Goal: Task Accomplishment & Management: Complete application form

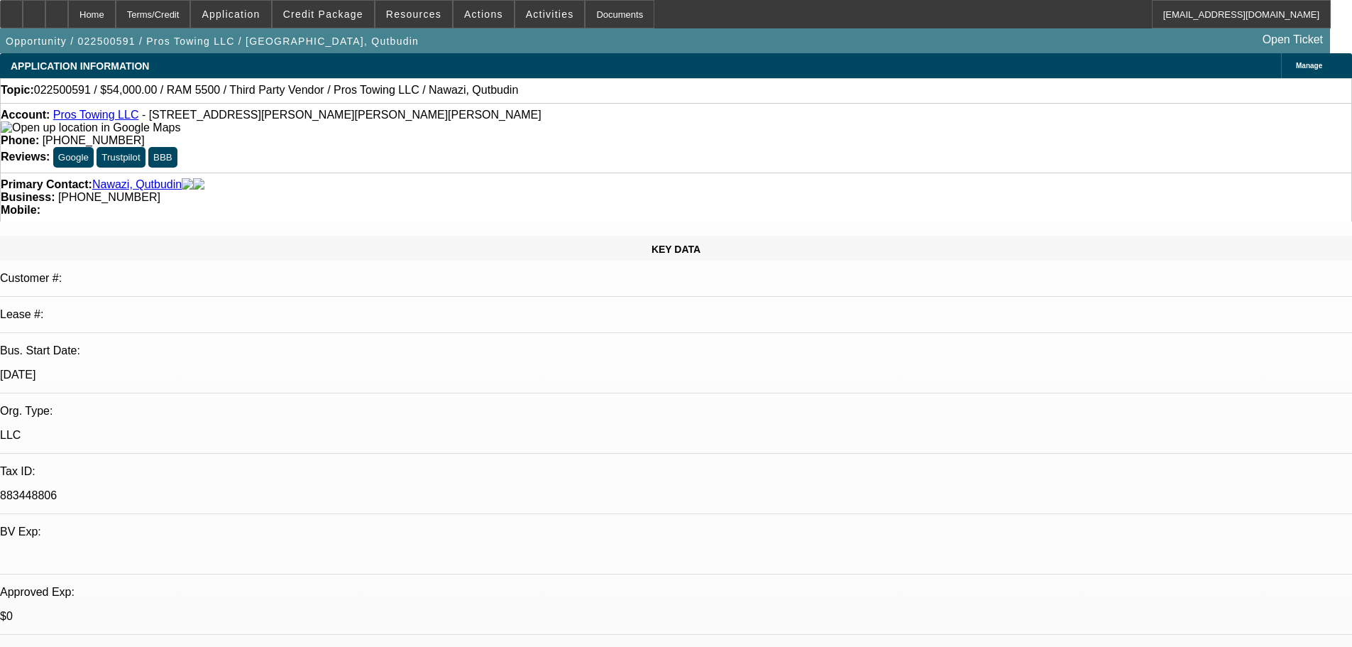
select select "0"
select select "2"
select select "0.1"
select select "4"
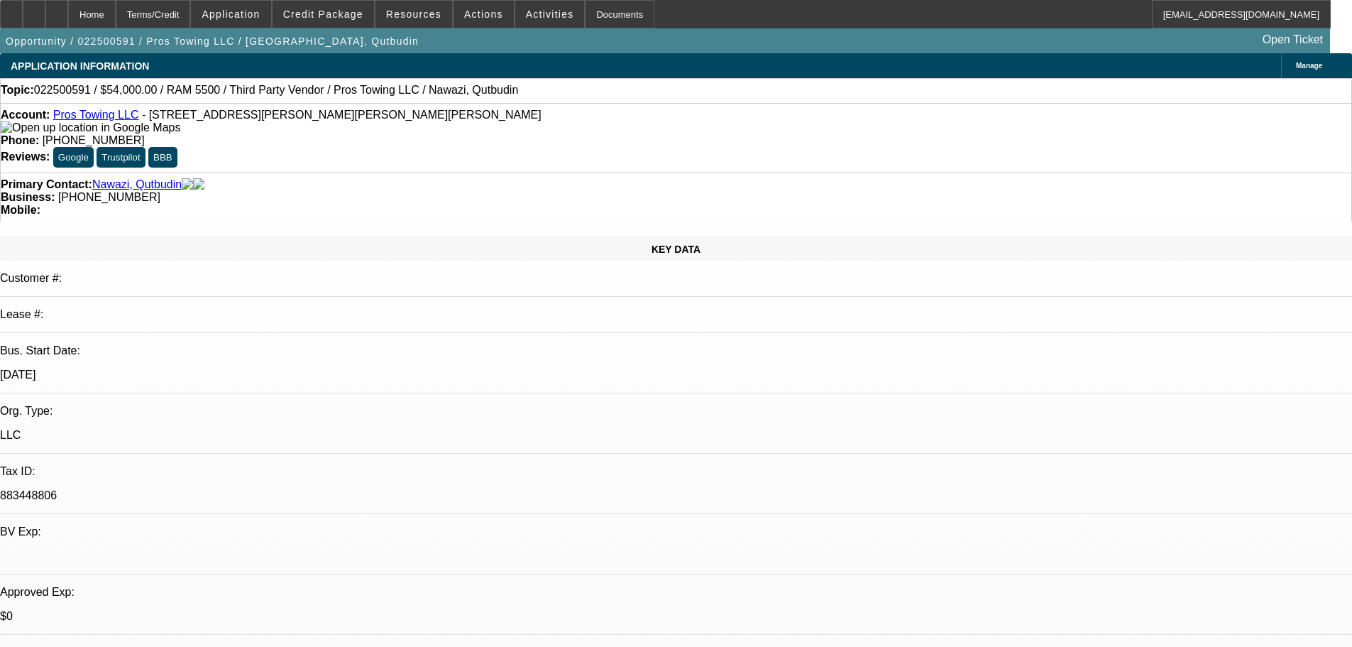
select select "0"
select select "2"
select select "0.1"
select select "4"
select select "0"
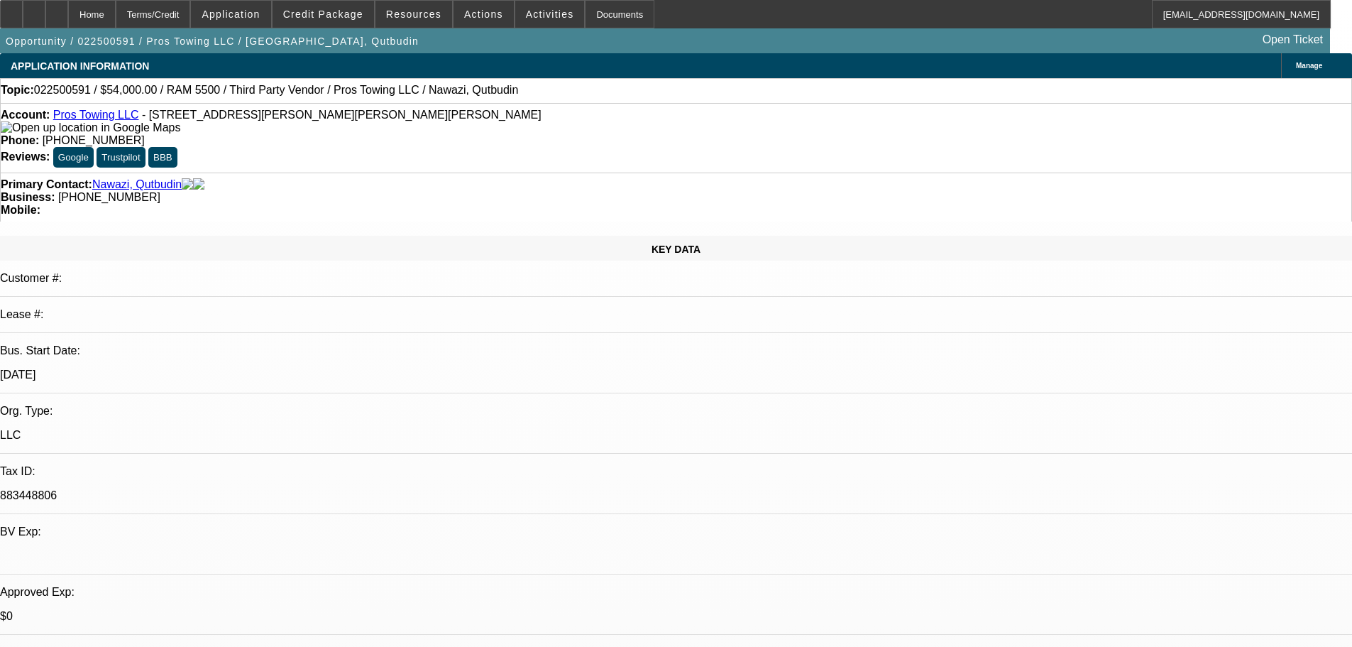
select select "2"
select select "0.1"
select select "4"
select select "0"
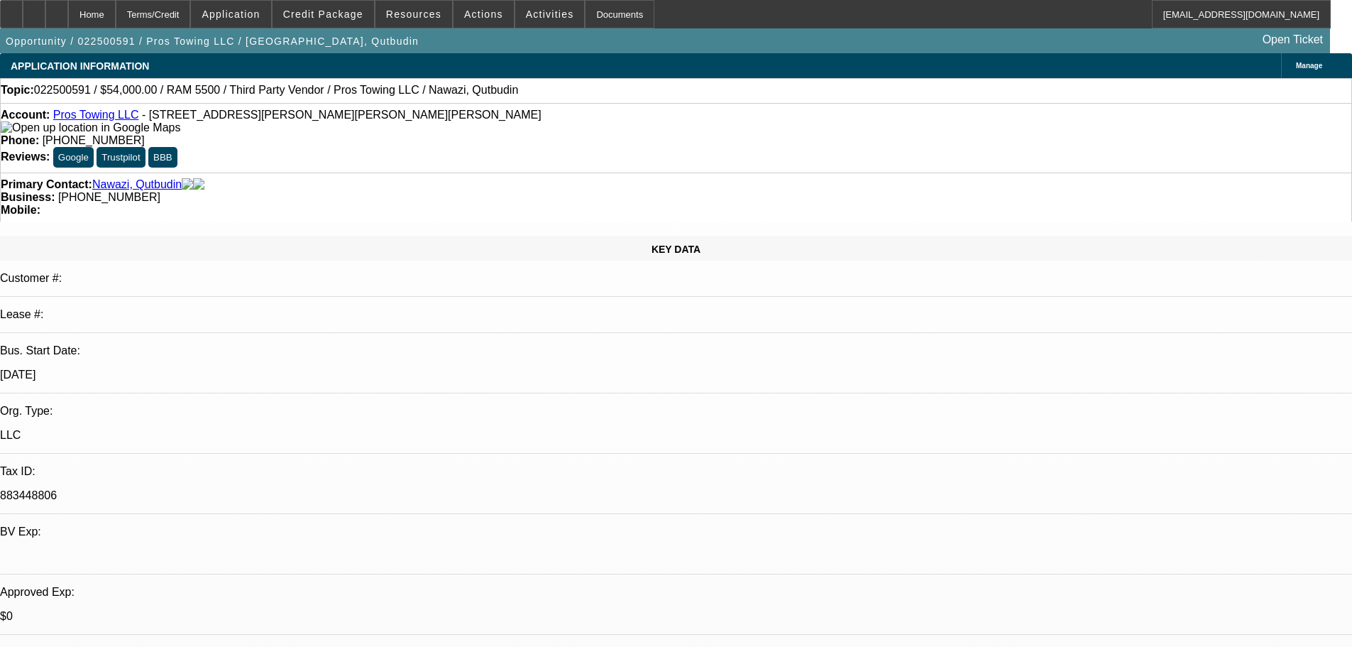
select select "2"
select select "0.1"
select select "4"
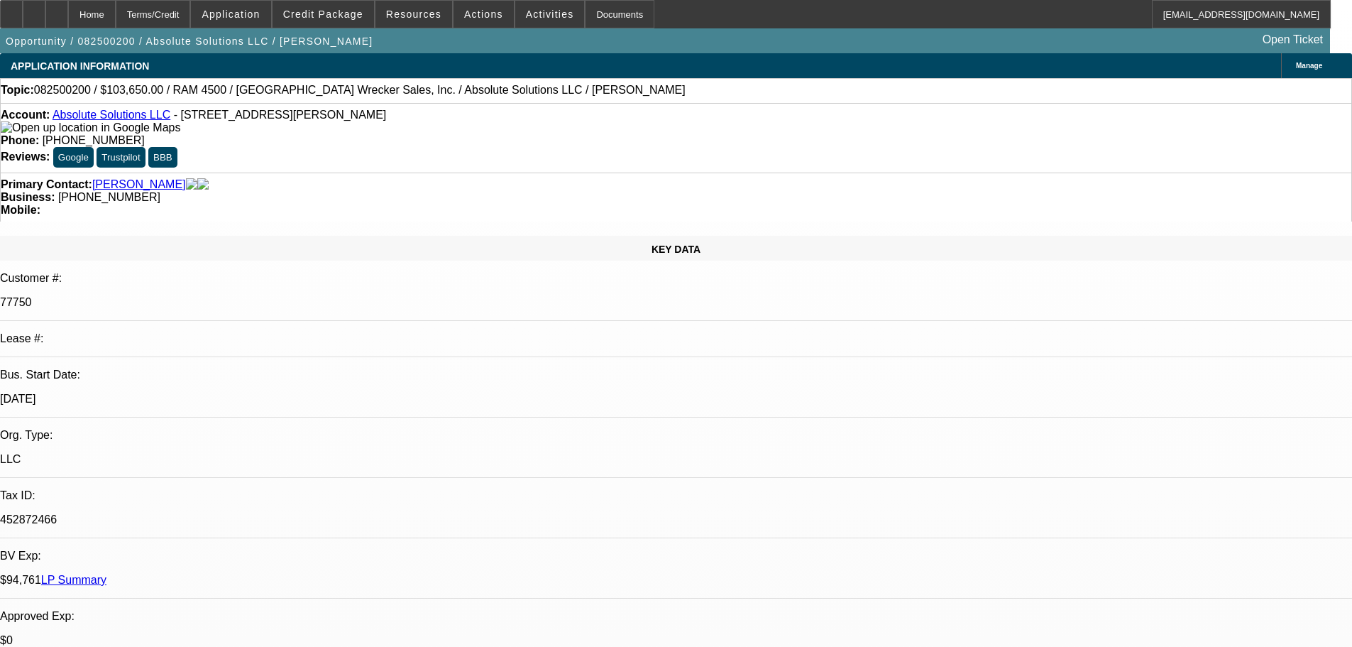
select select "0"
select select "6"
select select "0"
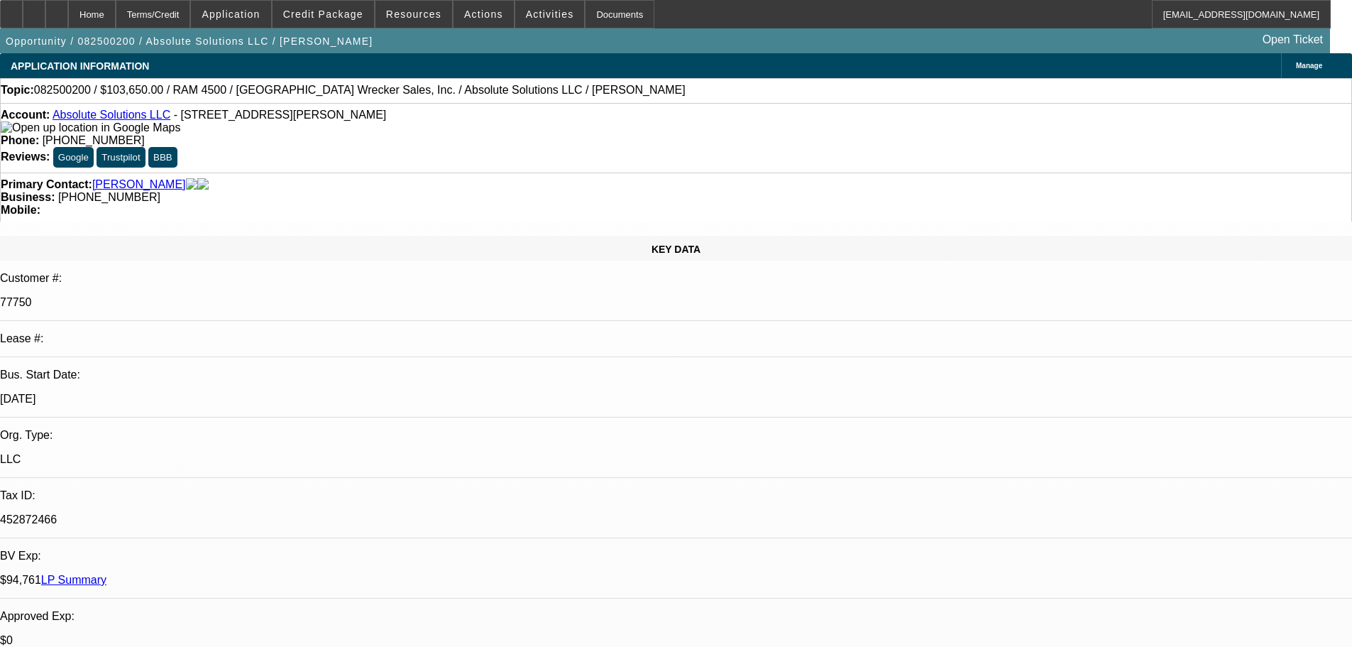
select select "0"
select select "6"
select select "0"
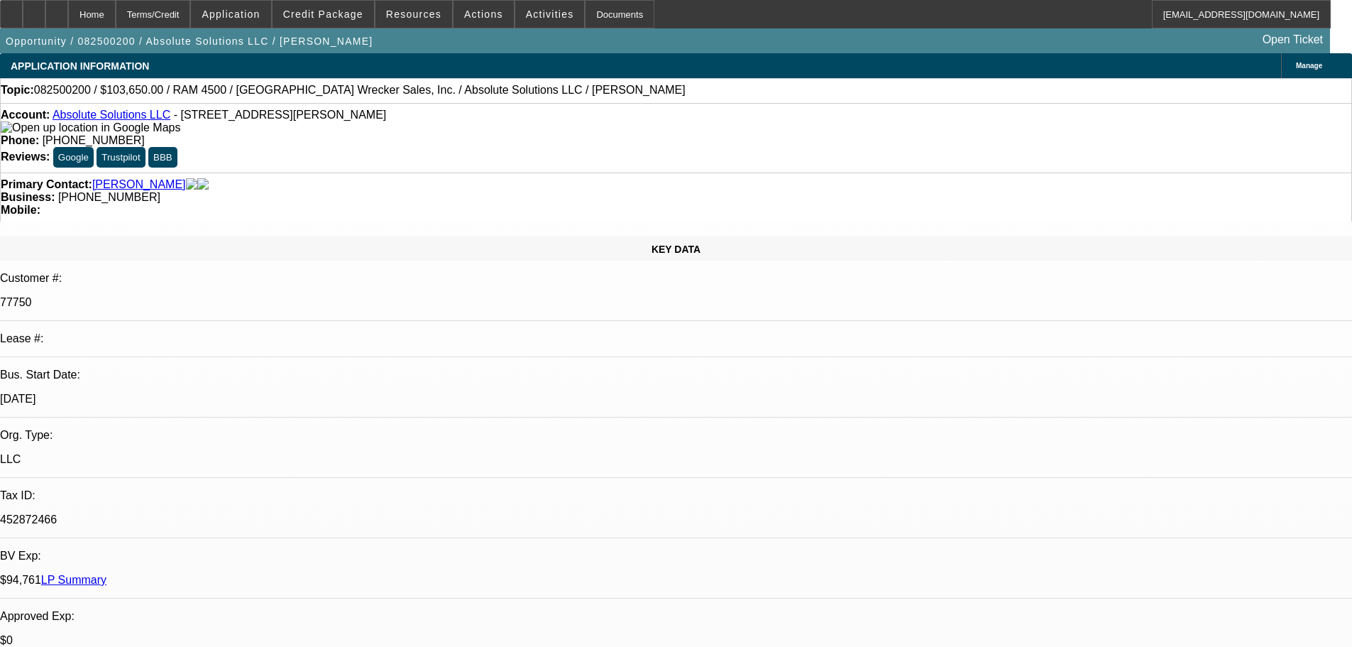
select select "0"
select select "6"
select select "0"
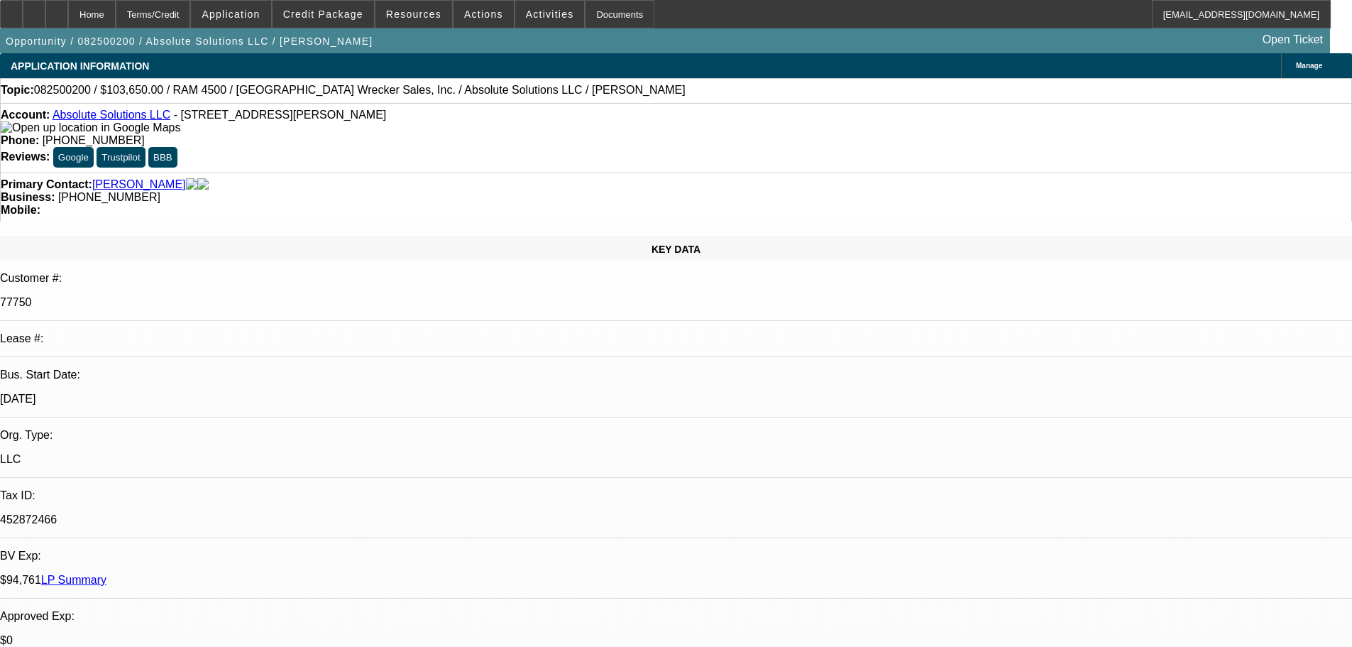
select select "6"
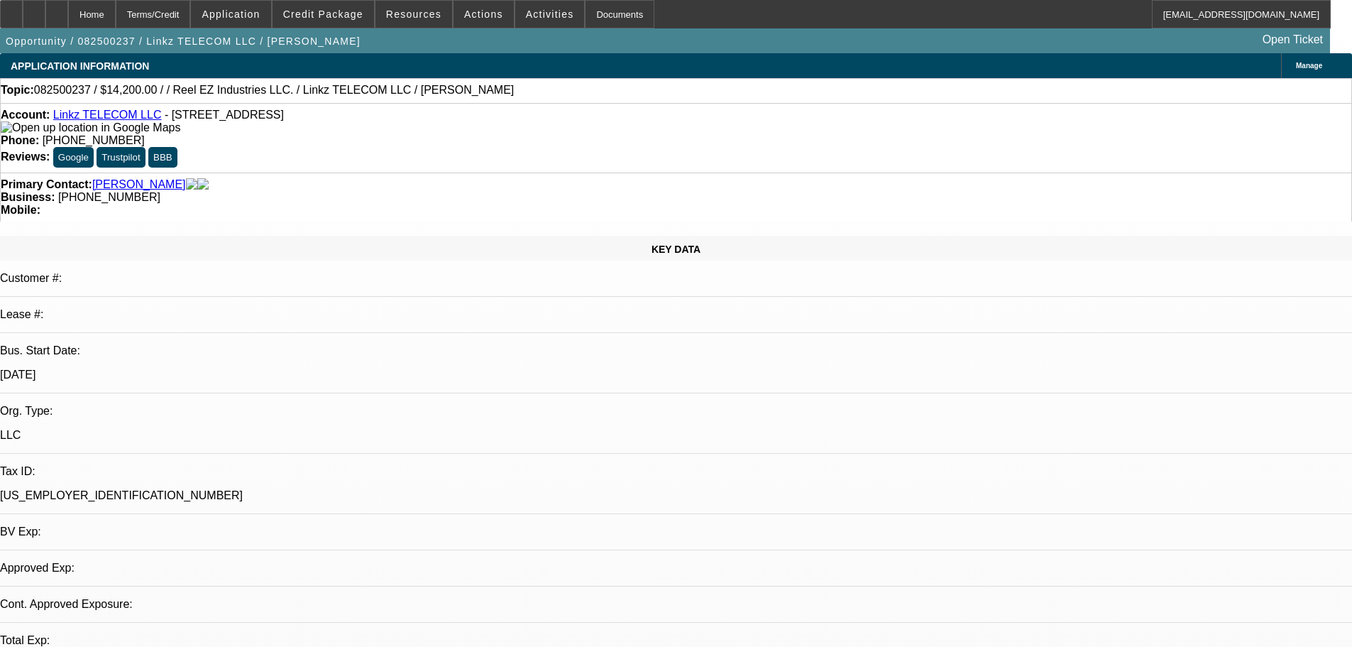
select select "0"
select select "2"
select select "0.1"
select select "4"
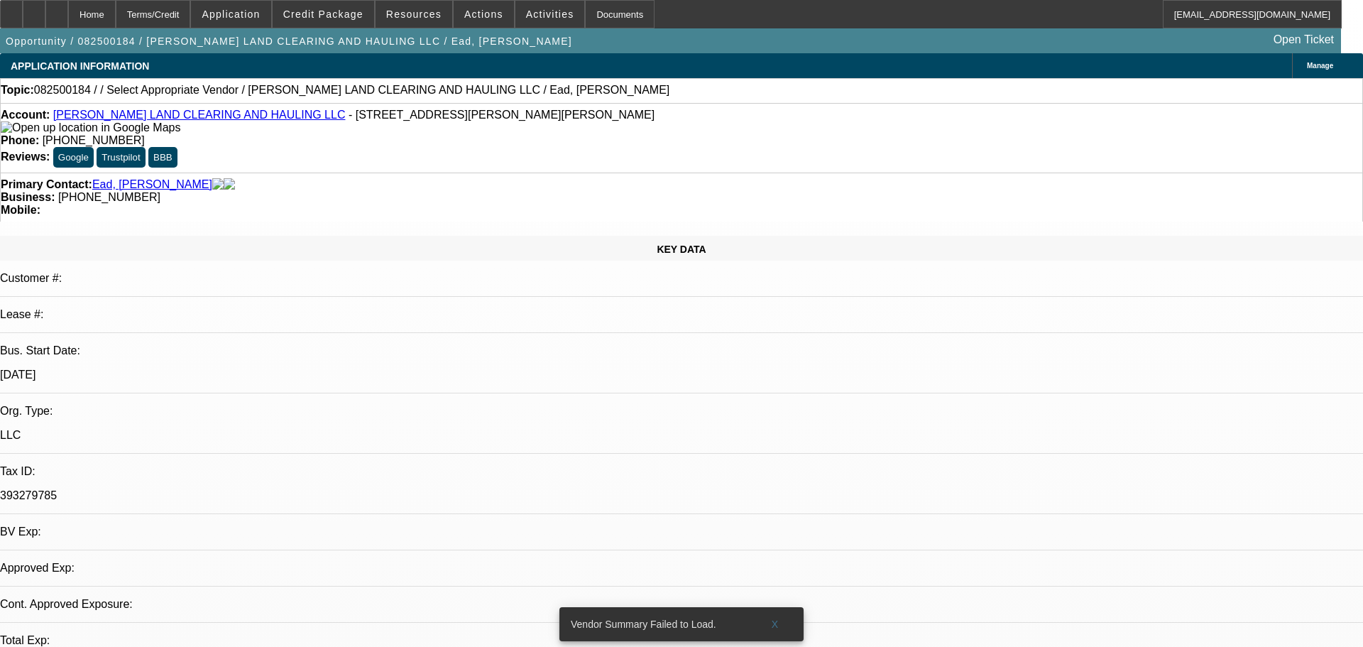
select select "0"
select select "2"
select select "0.1"
select select "4"
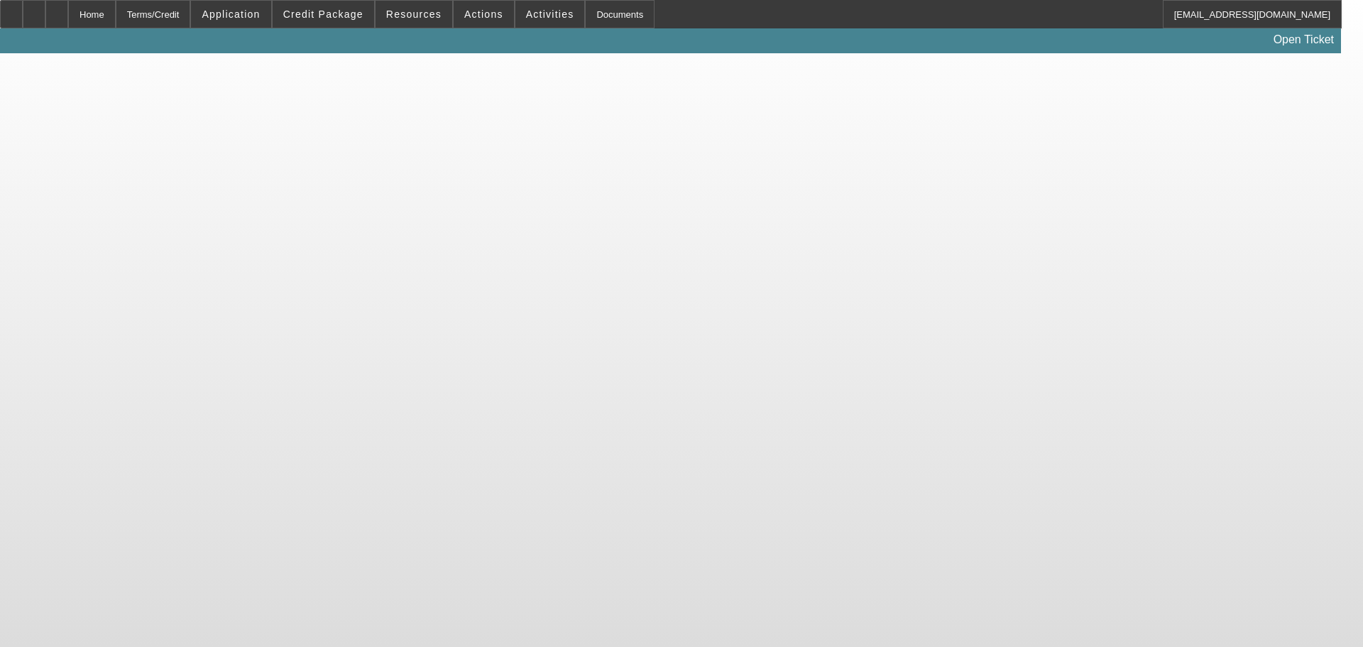
select select "0"
select select "2"
select select "0.1"
select select "4"
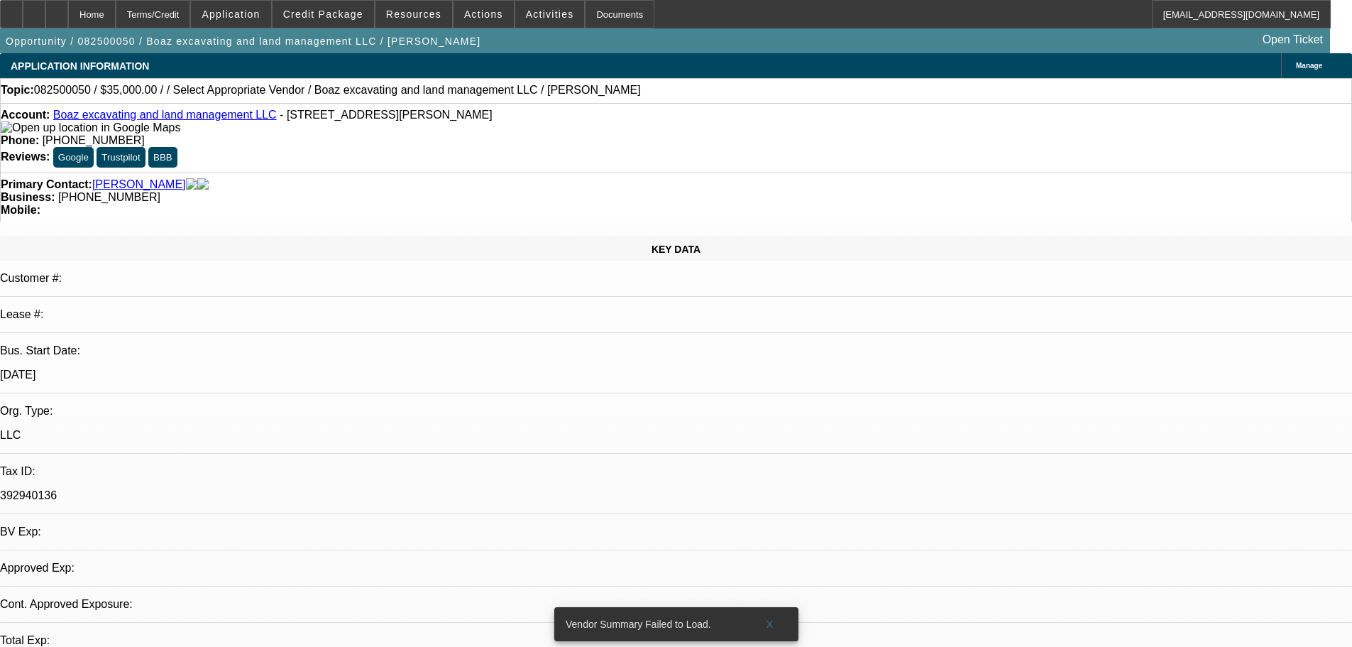
select select "0"
select select "2"
select select "0.1"
select select "4"
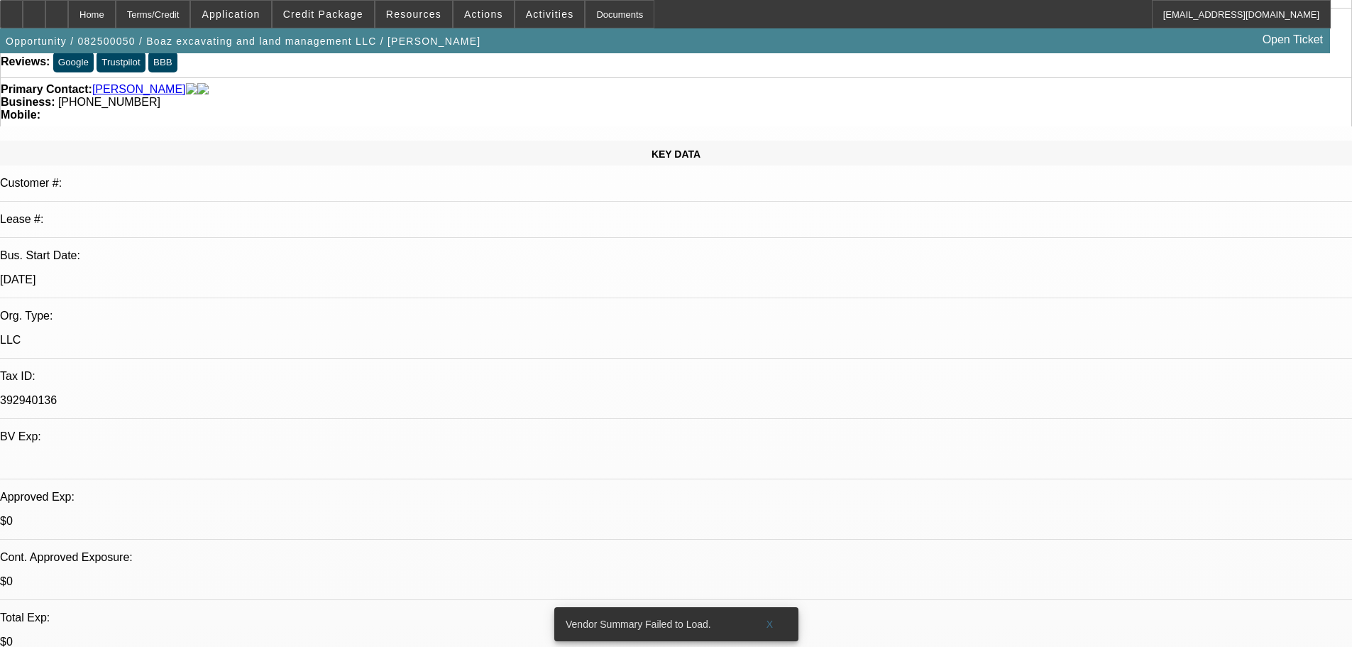
scroll to position [213, 0]
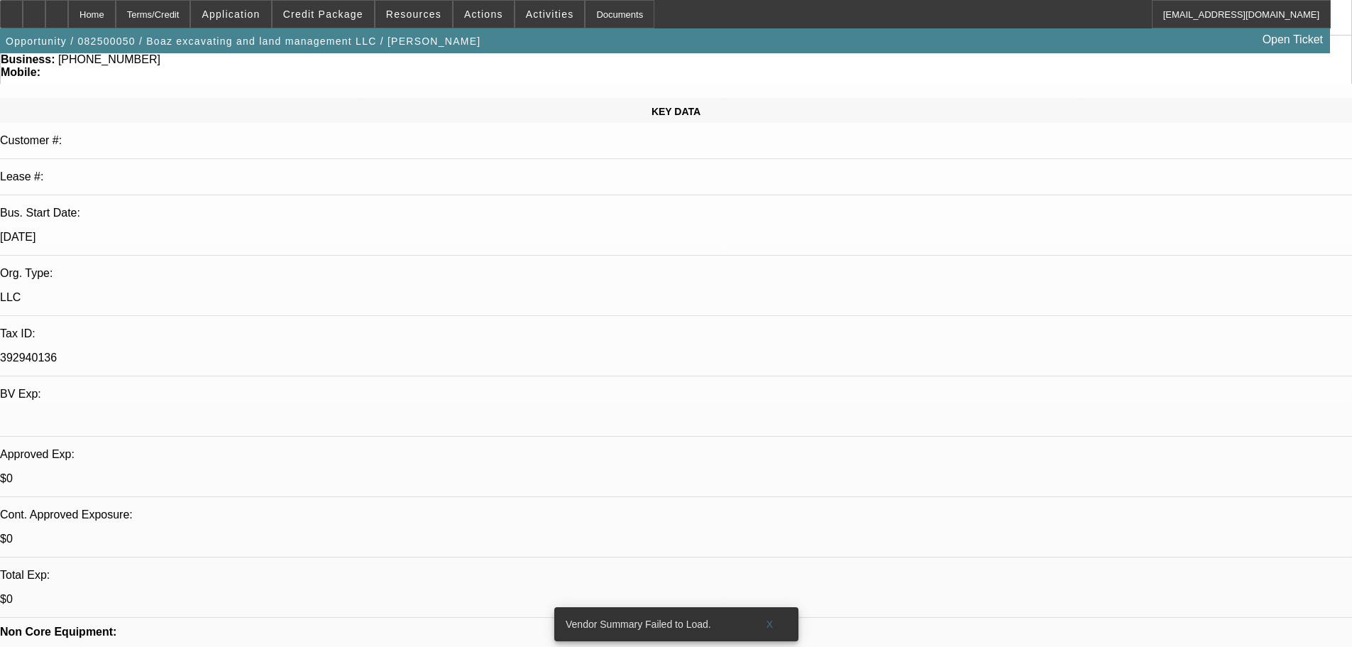
scroll to position [0, 0]
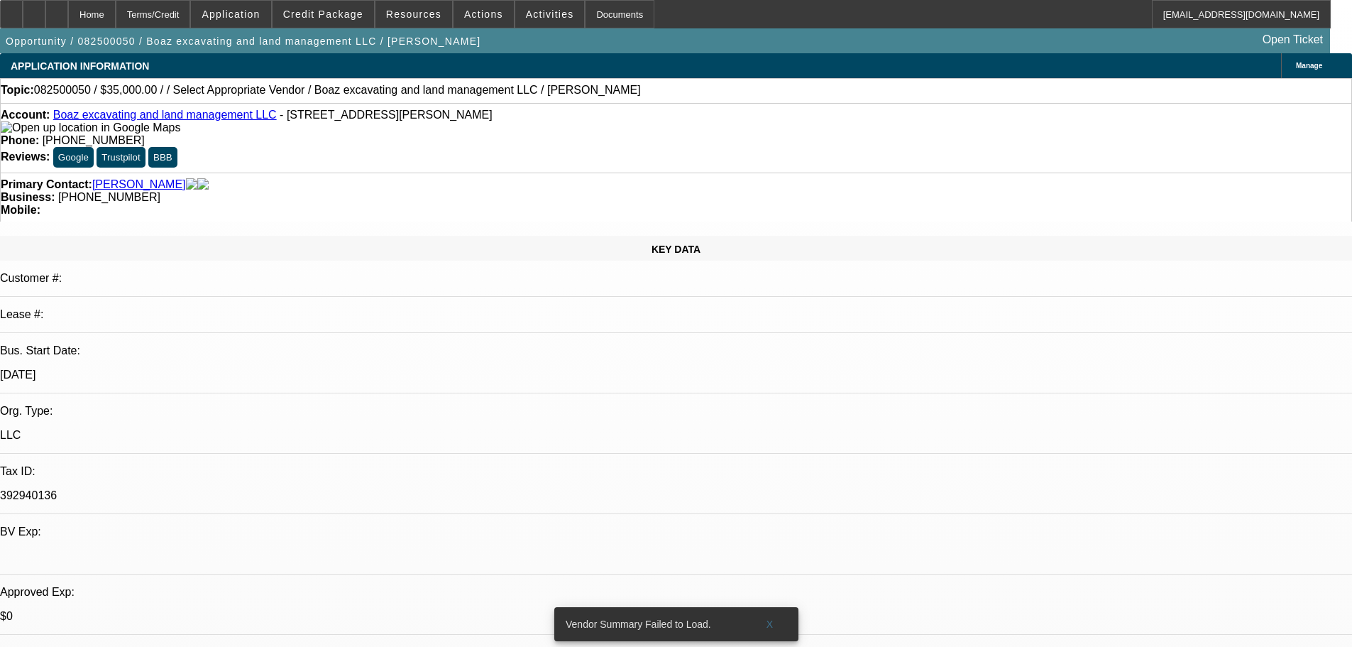
click at [855, 47] on div "Opportunity / 082500050 / Boaz excavating and land management LLC / Boaz, Levi …" at bounding box center [665, 40] width 1330 height 25
click at [1281, 58] on div "Manage" at bounding box center [1316, 65] width 71 height 25
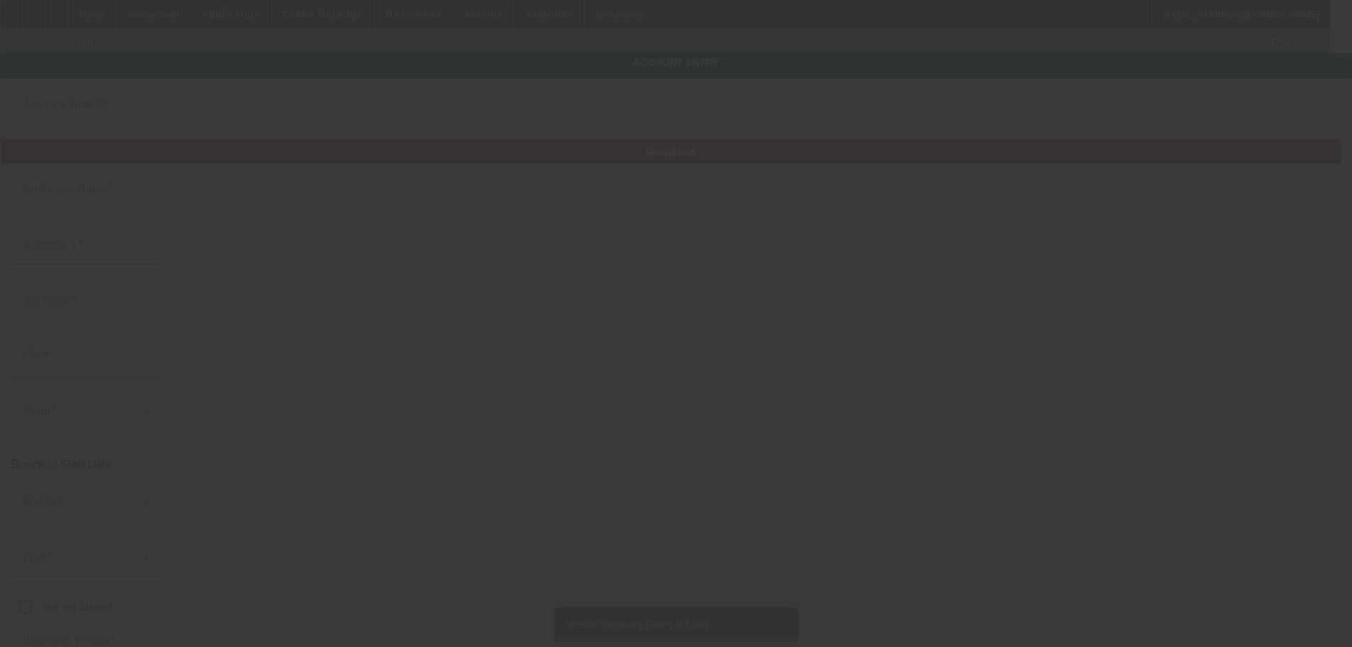
type input "Boaz excavating and land management LLC"
type input "515 N Jackson St"
type input "62946"
type input "Harrisburg"
type input "[PHONE_NUMBER]"
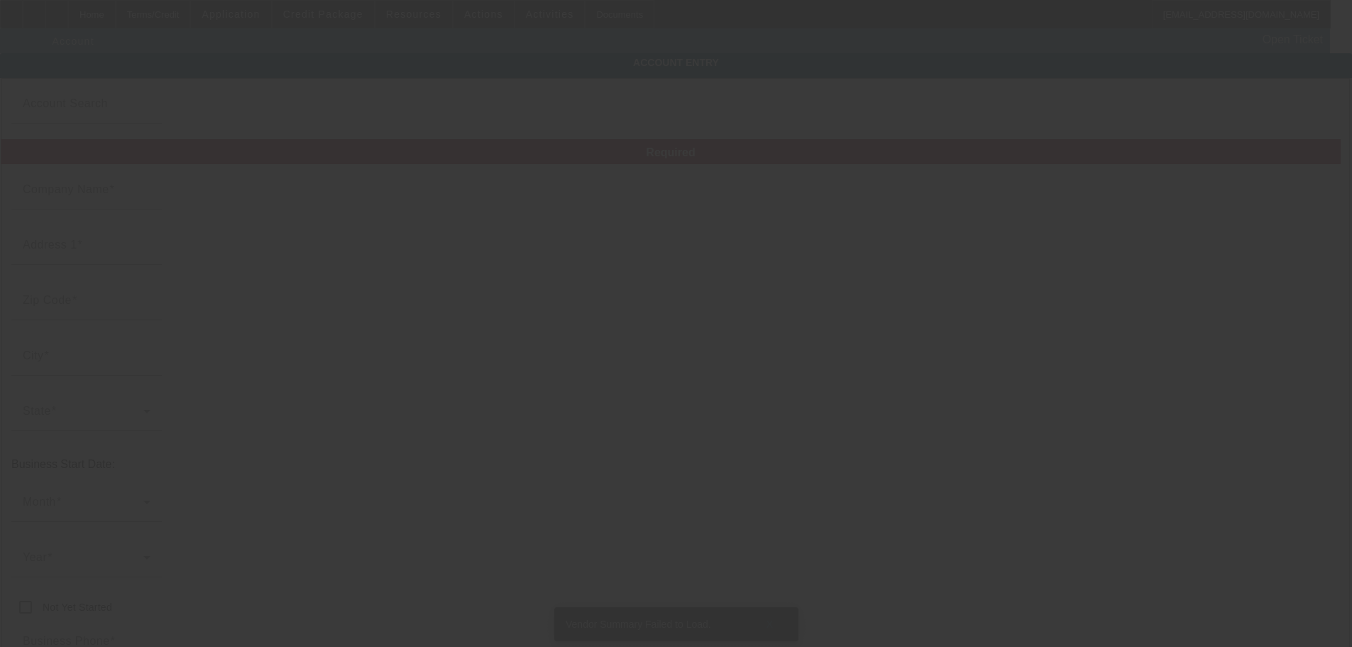
type input "boazexcavating@gmail.com"
type input "392940136"
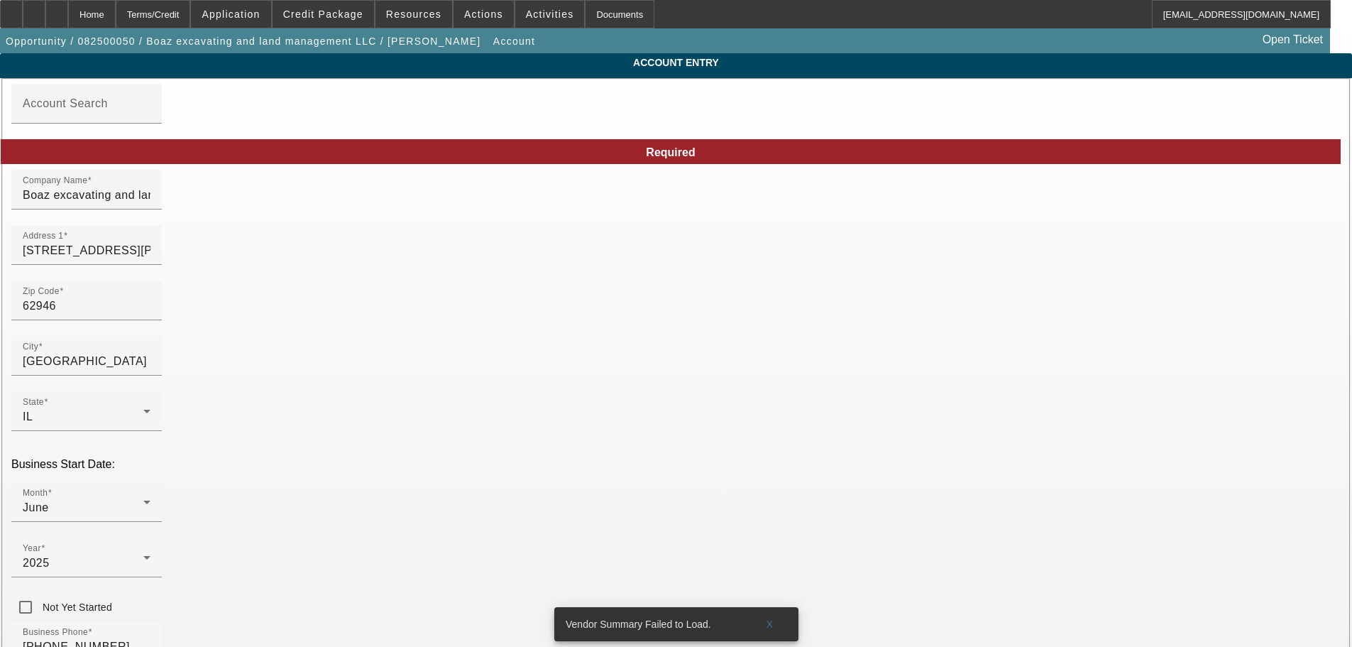
type input "8/4/2025"
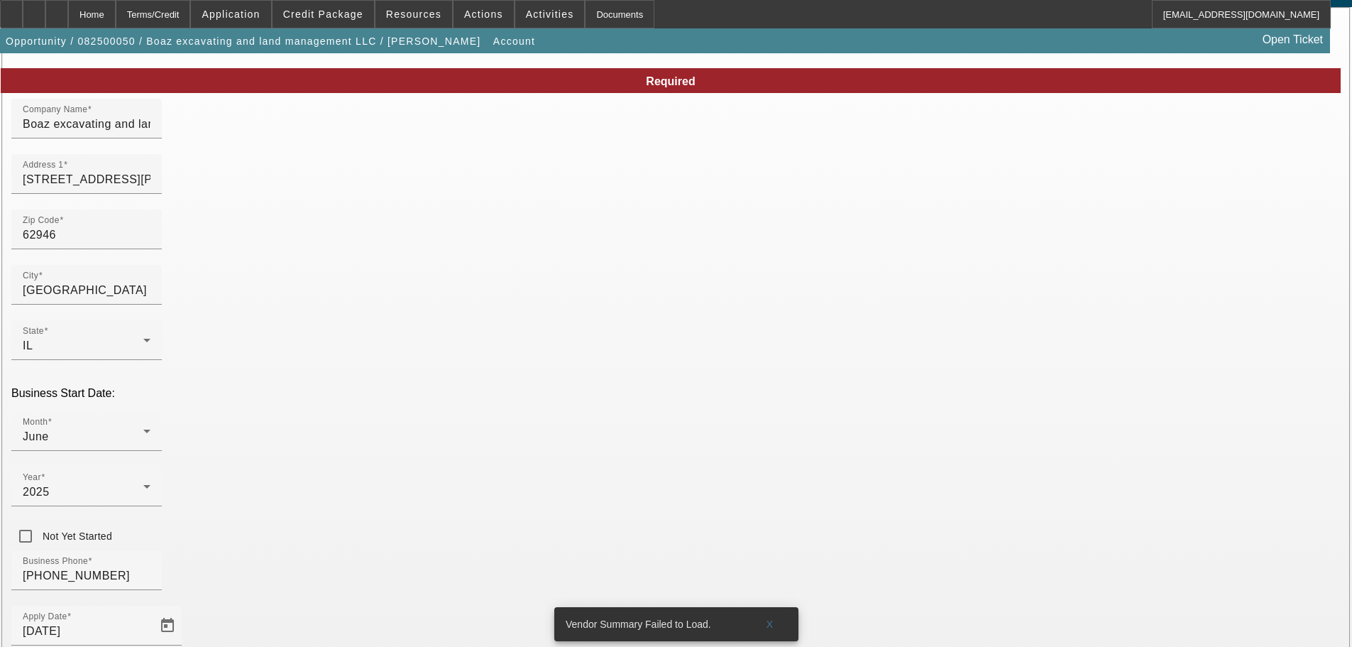
scroll to position [190, 0]
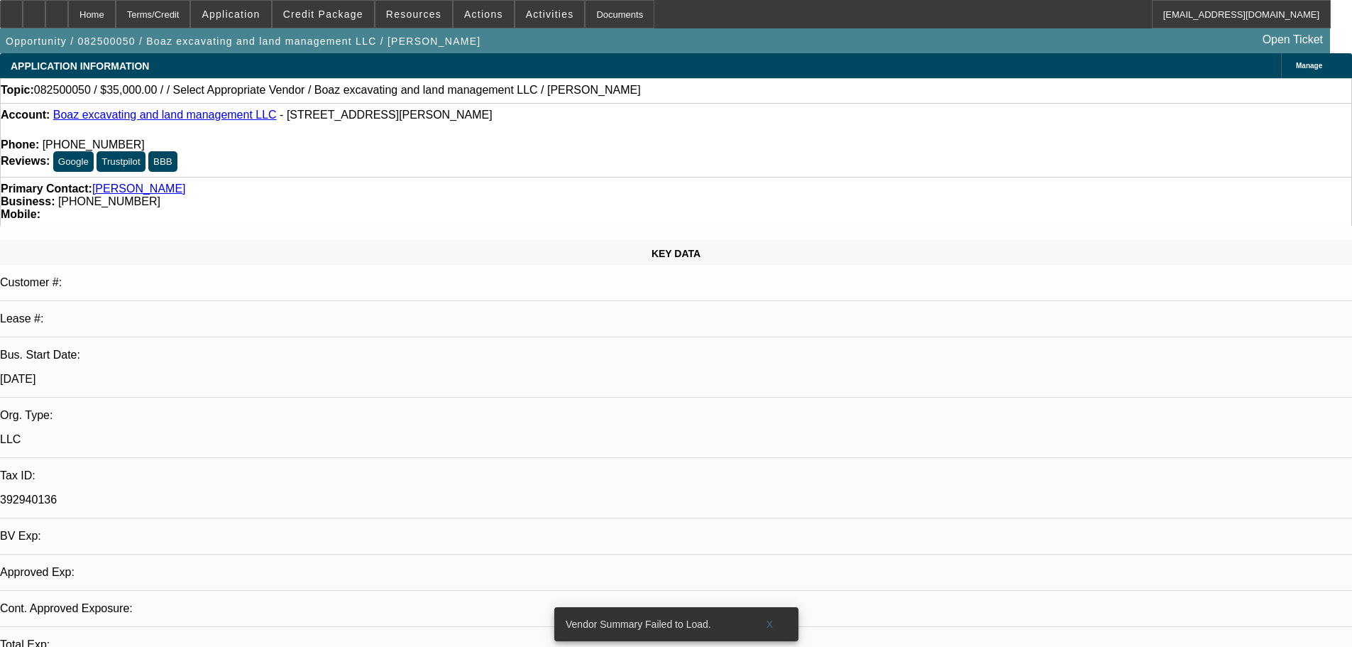
select select "0"
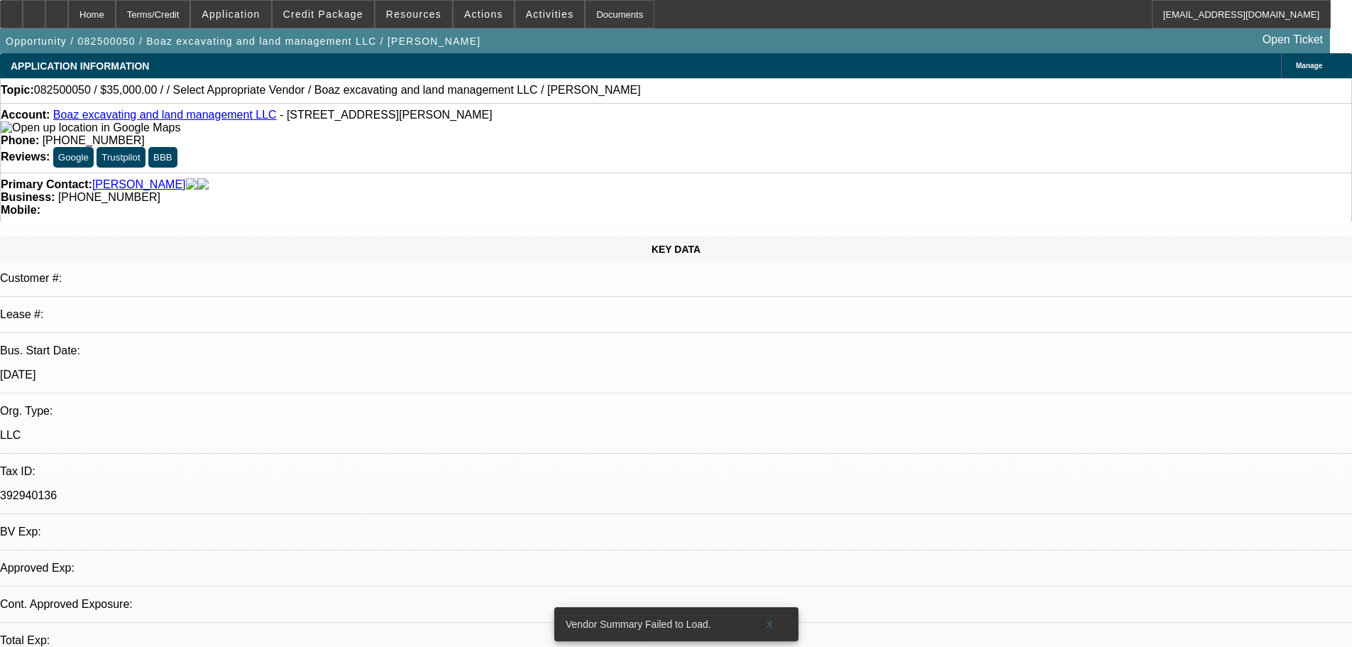
select select "2"
select select "0.1"
select select "4"
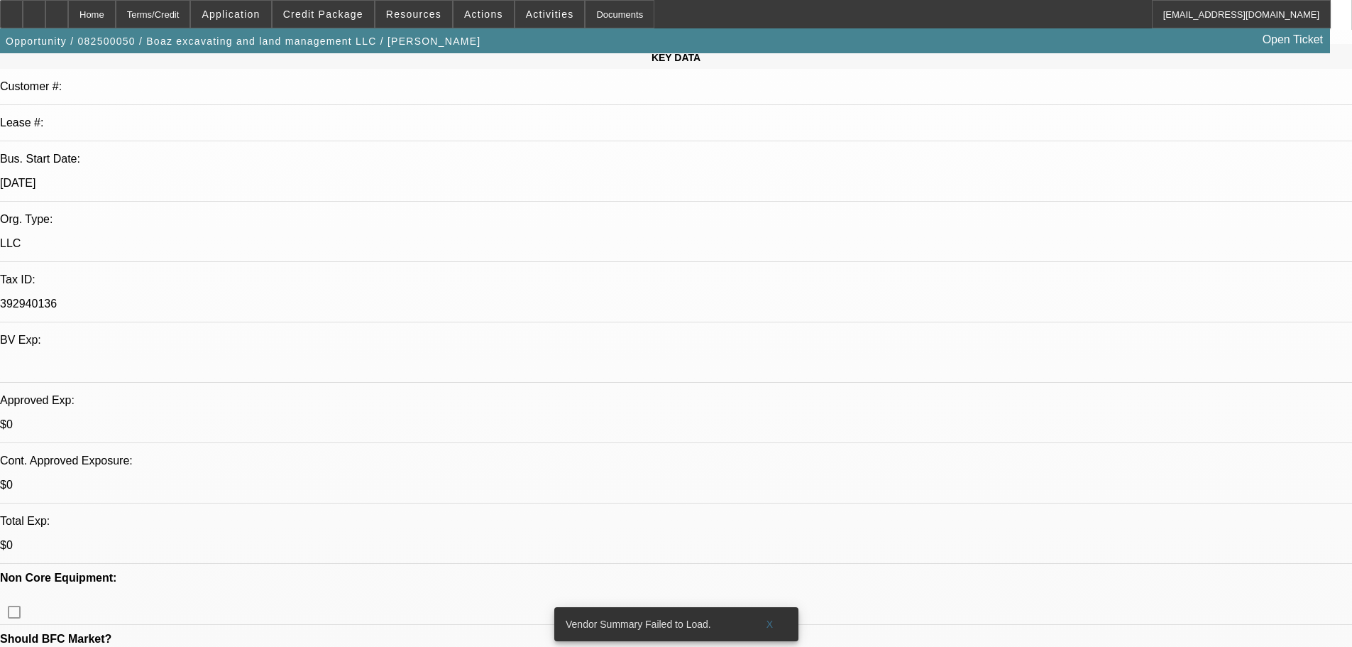
scroll to position [284, 0]
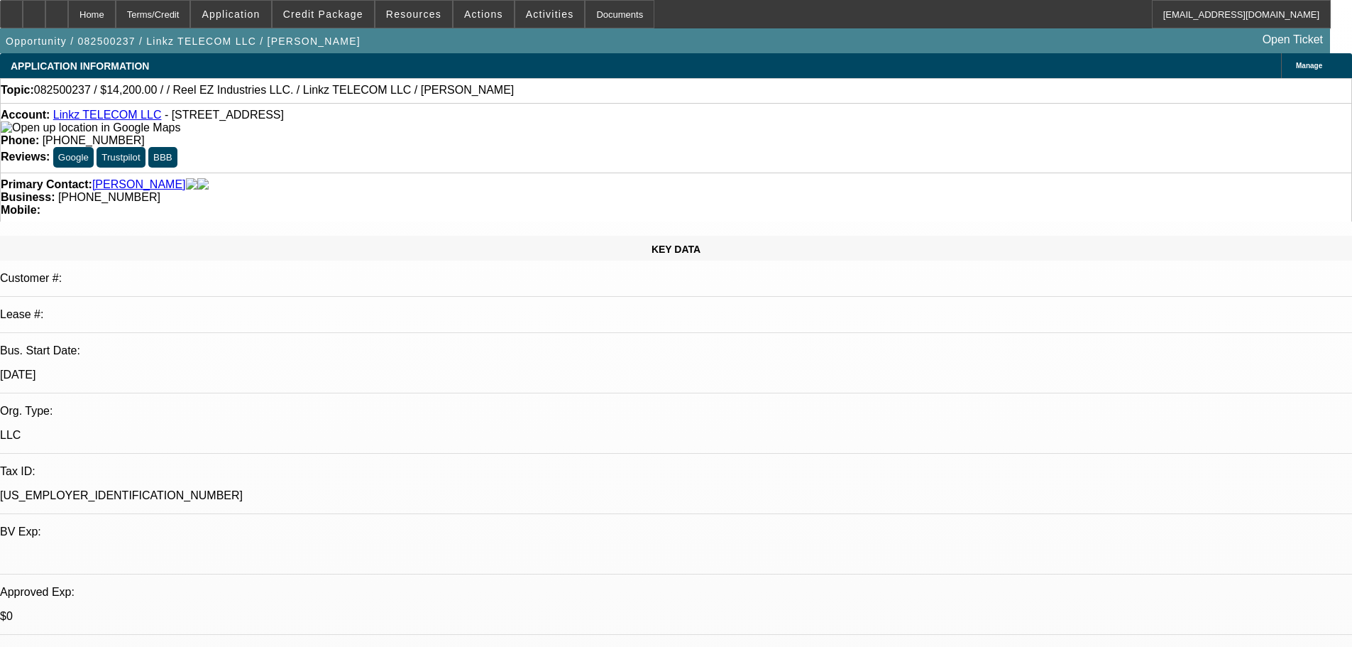
select select "0"
select select "2"
select select "0.1"
select select "4"
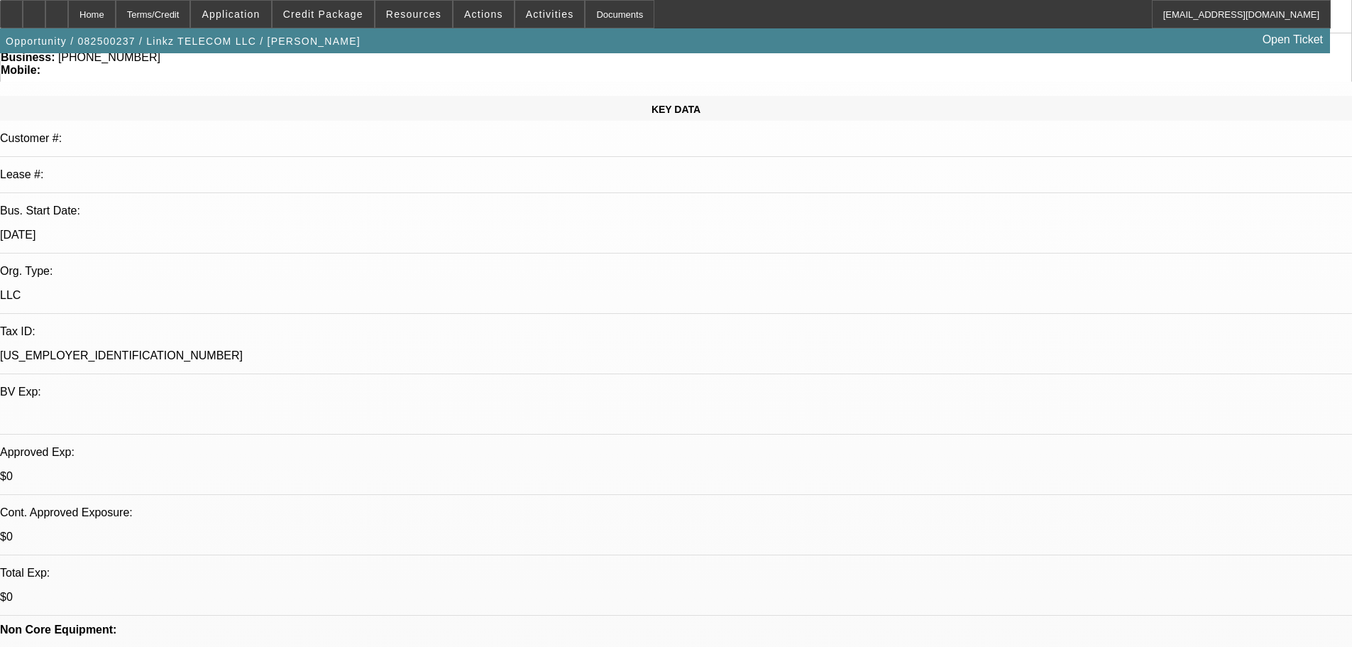
scroll to position [284, 0]
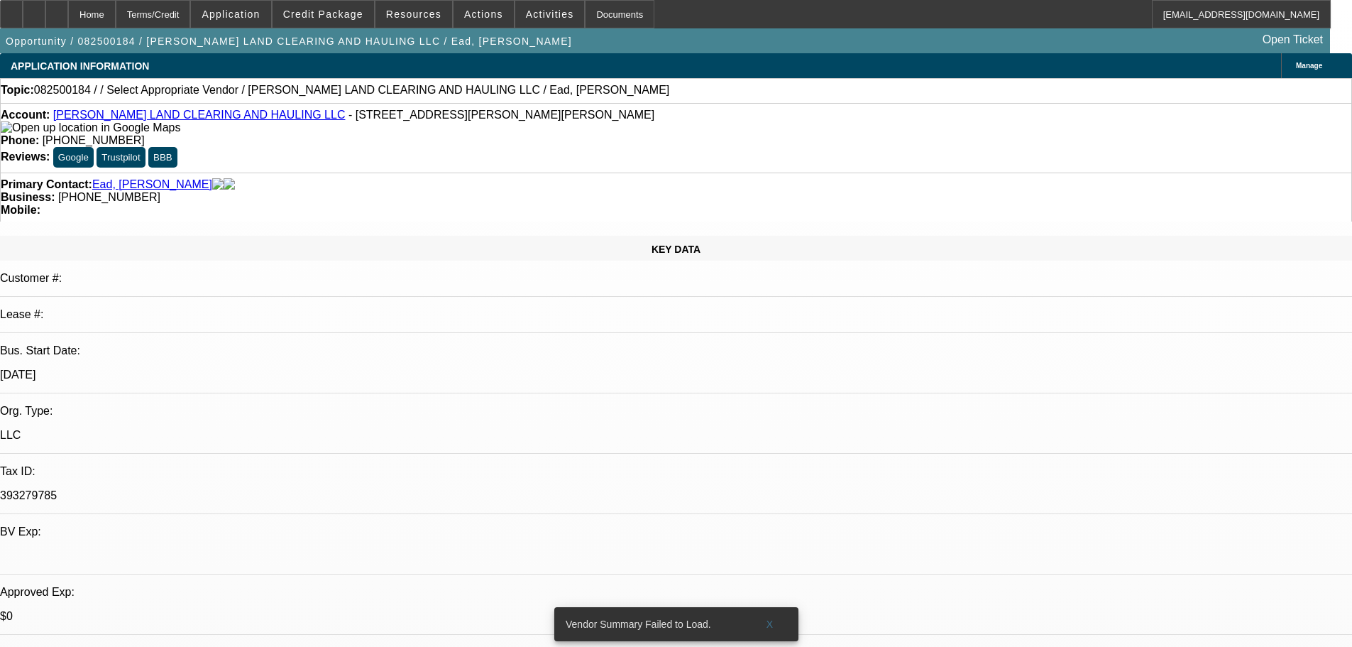
select select "0"
select select "2"
select select "0.1"
select select "4"
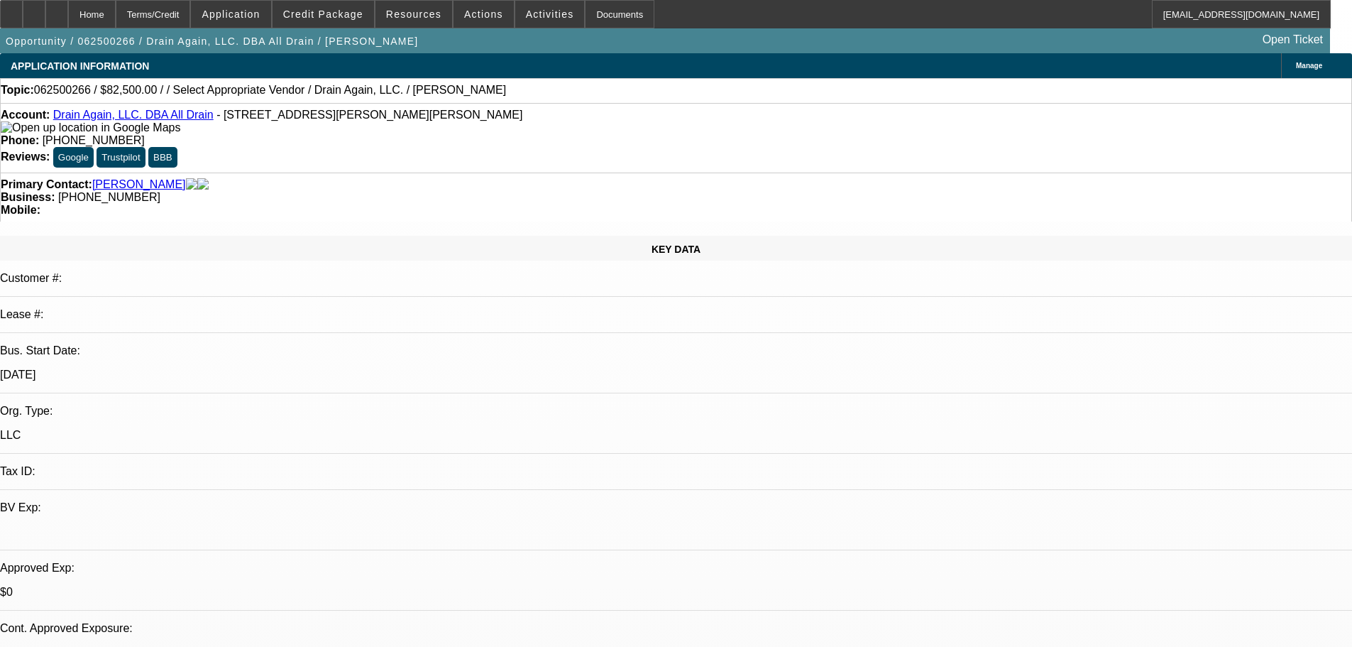
select select "0"
select select "2"
select select "0.1"
select select "4"
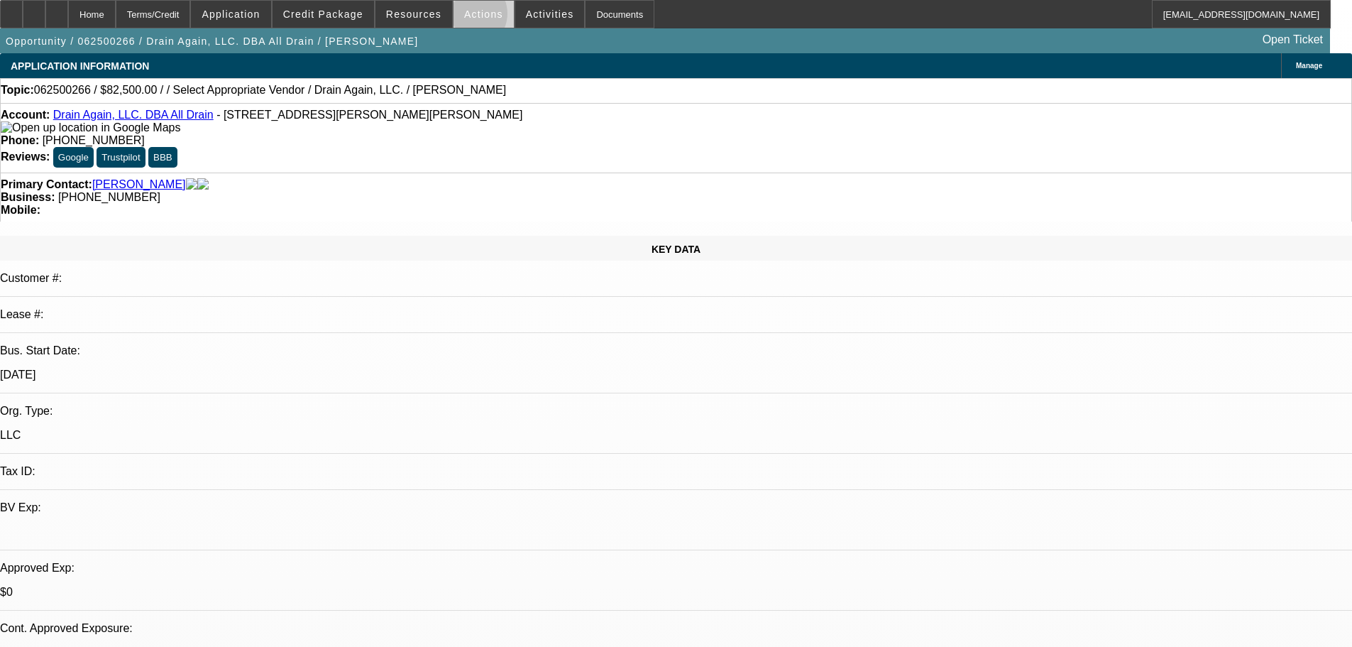
click at [464, 17] on span "Actions" at bounding box center [483, 14] width 39 height 11
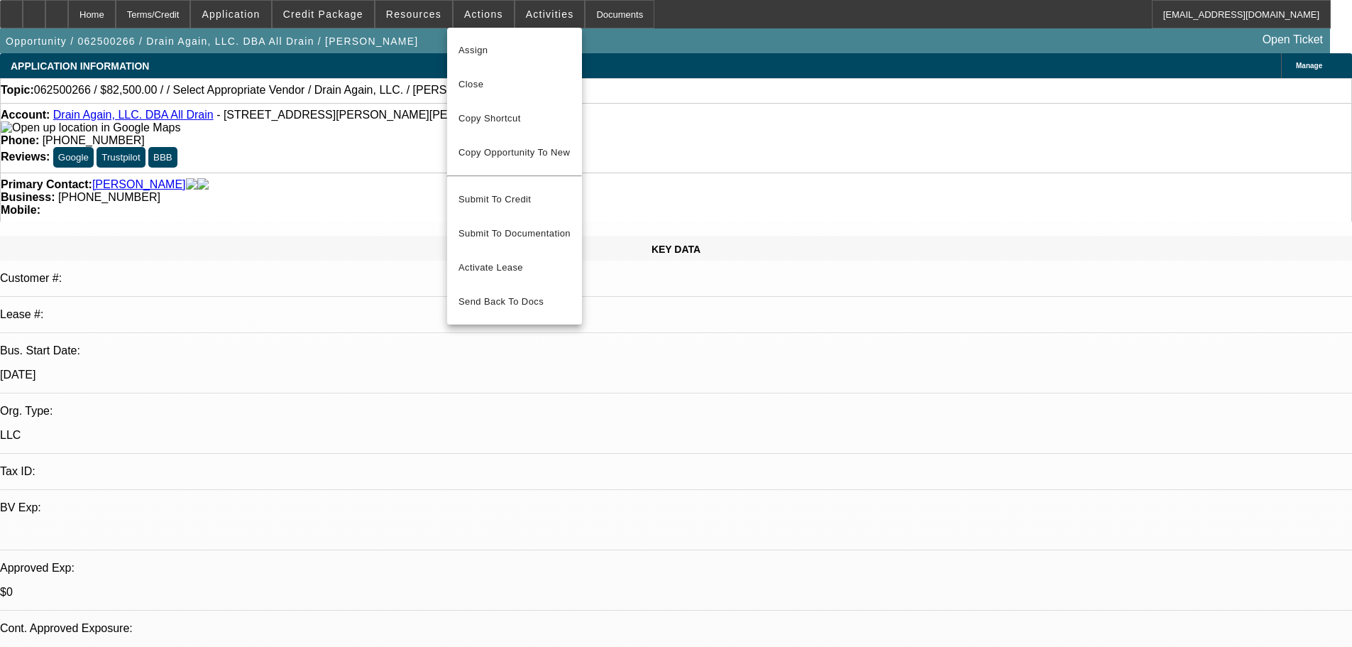
click at [343, 616] on div at bounding box center [676, 323] width 1352 height 647
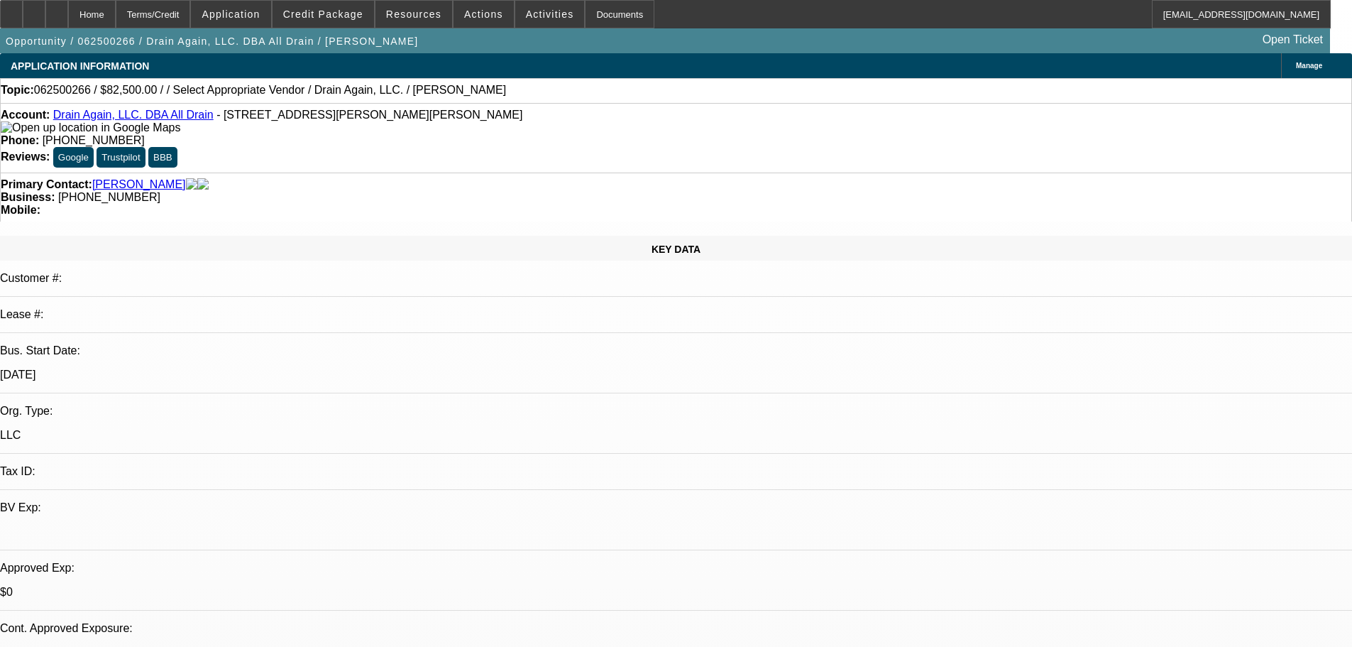
click at [481, 18] on span "Actions" at bounding box center [483, 14] width 39 height 11
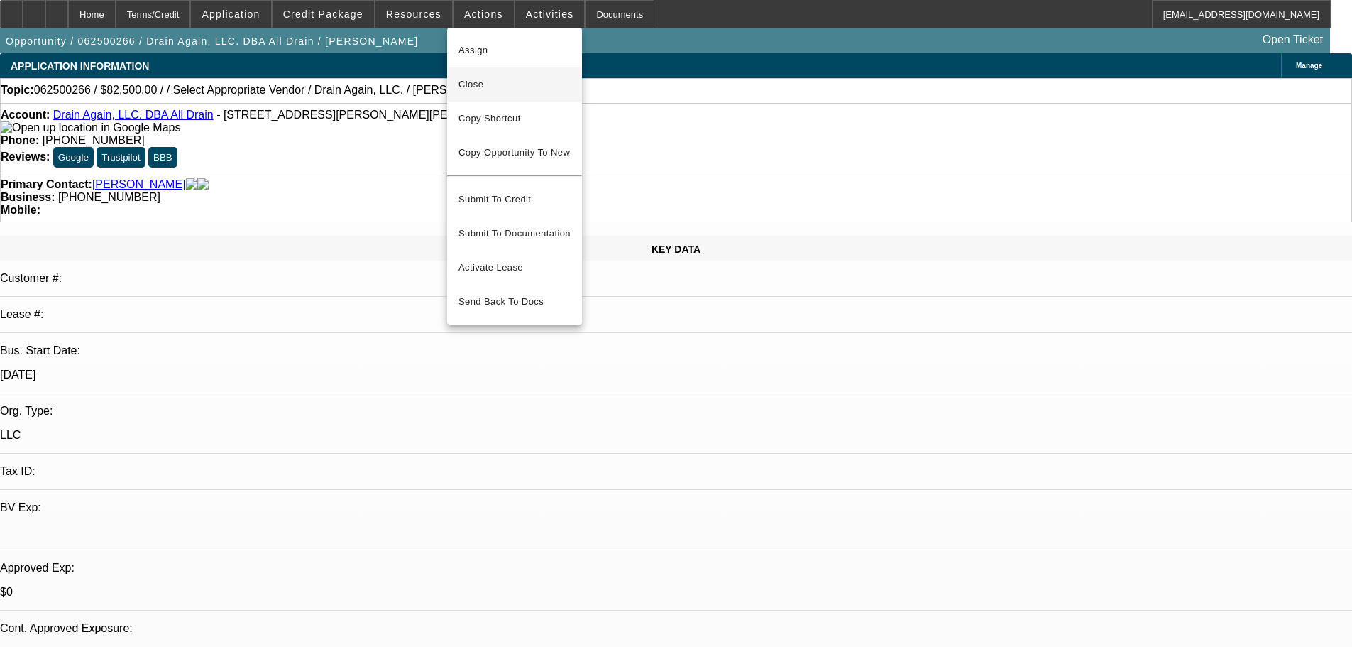
click at [505, 80] on span "Close" at bounding box center [515, 84] width 112 height 17
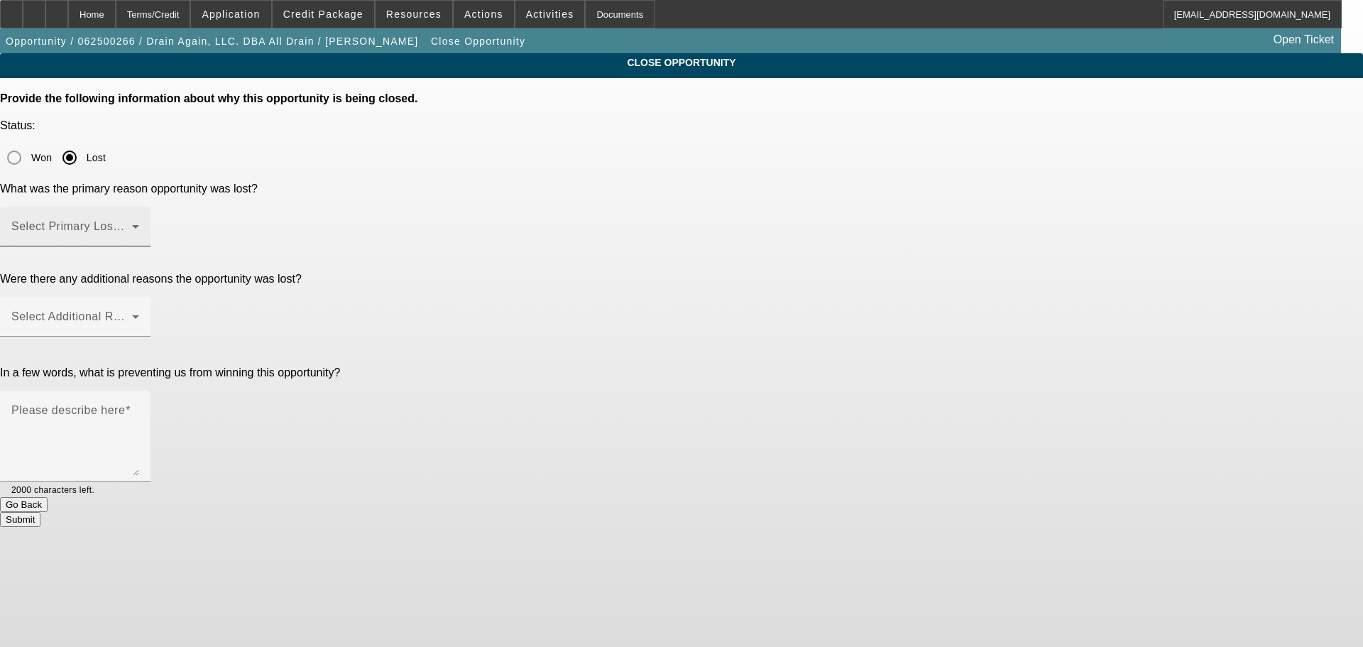
click at [132, 224] on span at bounding box center [71, 232] width 121 height 17
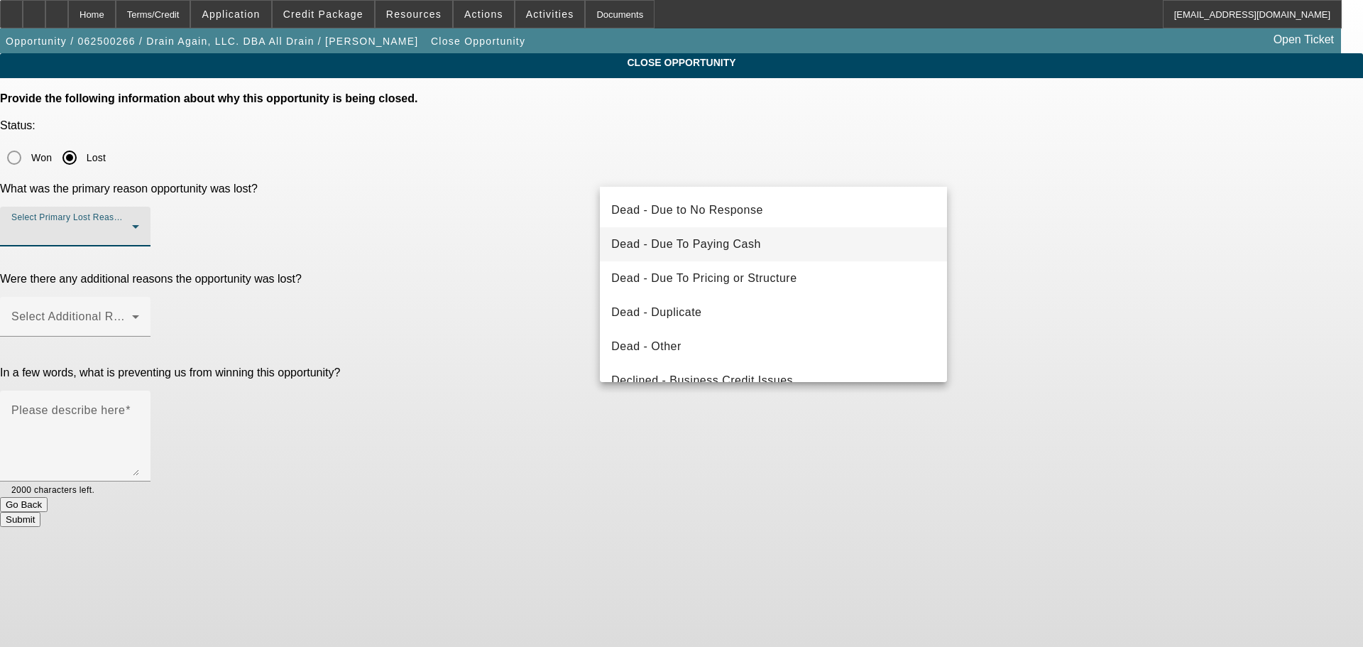
scroll to position [191, 0]
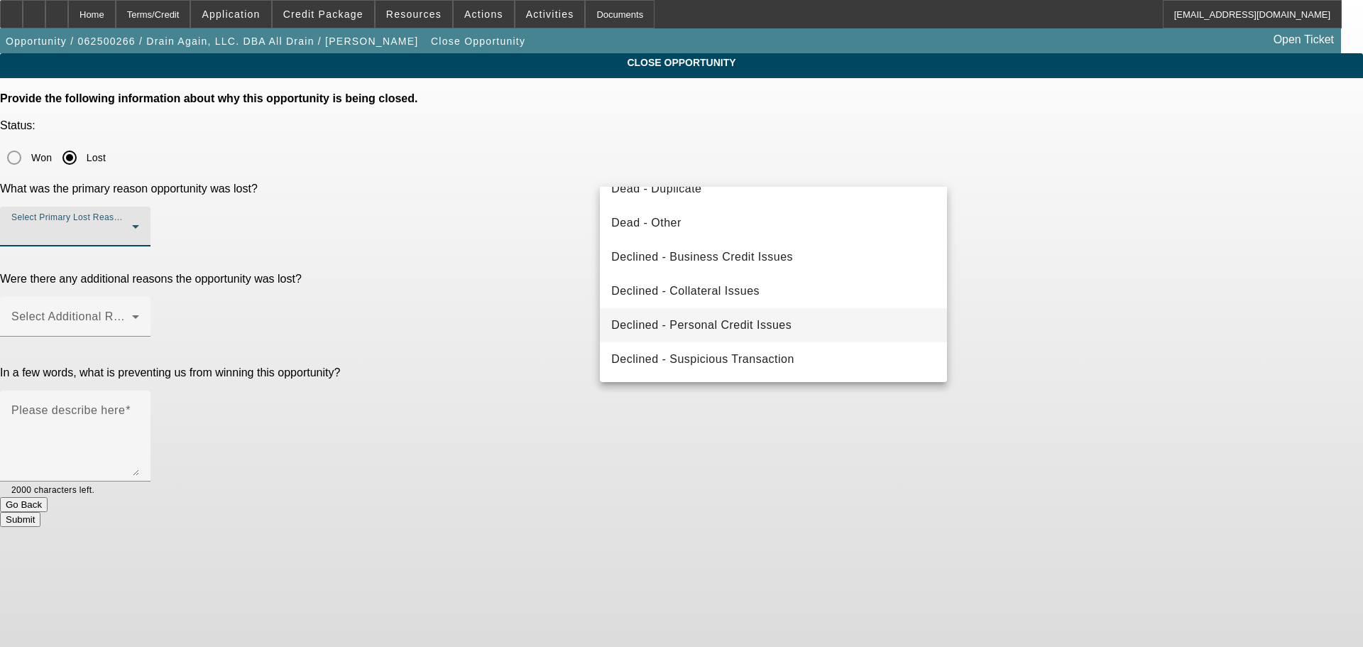
click at [759, 319] on span "Declined - Personal Credit Issues" at bounding box center [701, 325] width 180 height 17
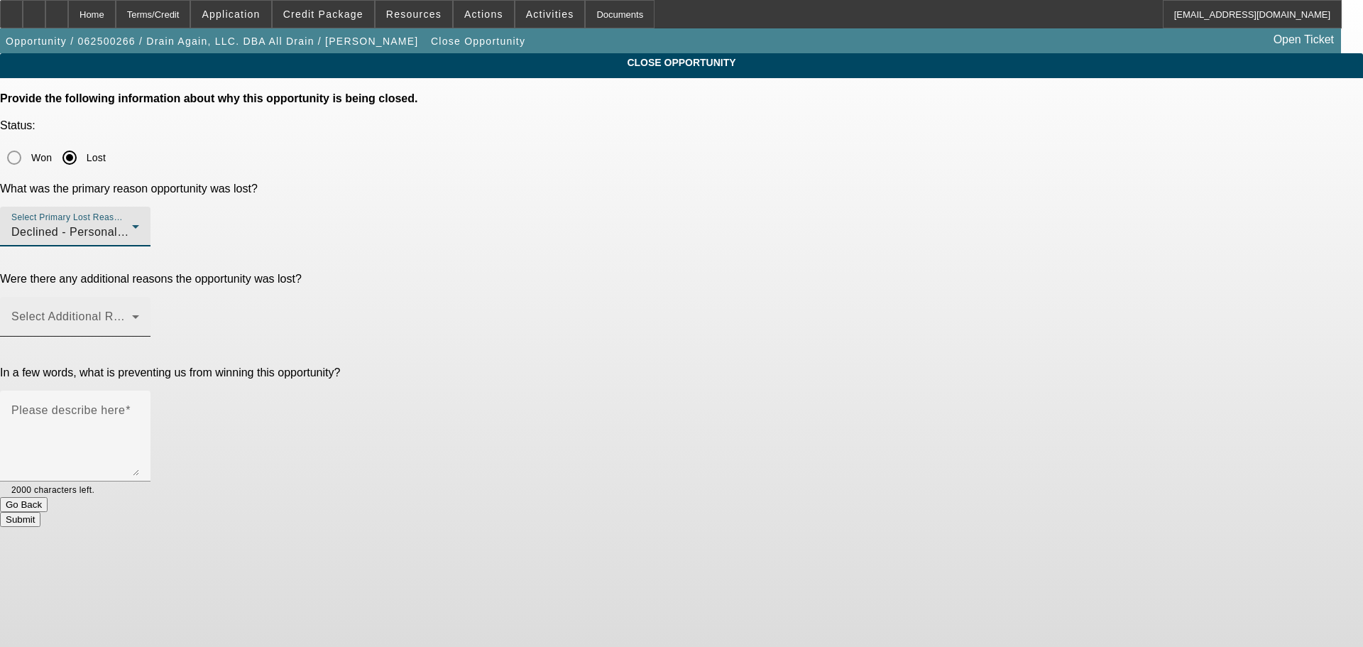
click at [139, 297] on div "Select Additional Reasons" at bounding box center [75, 317] width 128 height 40
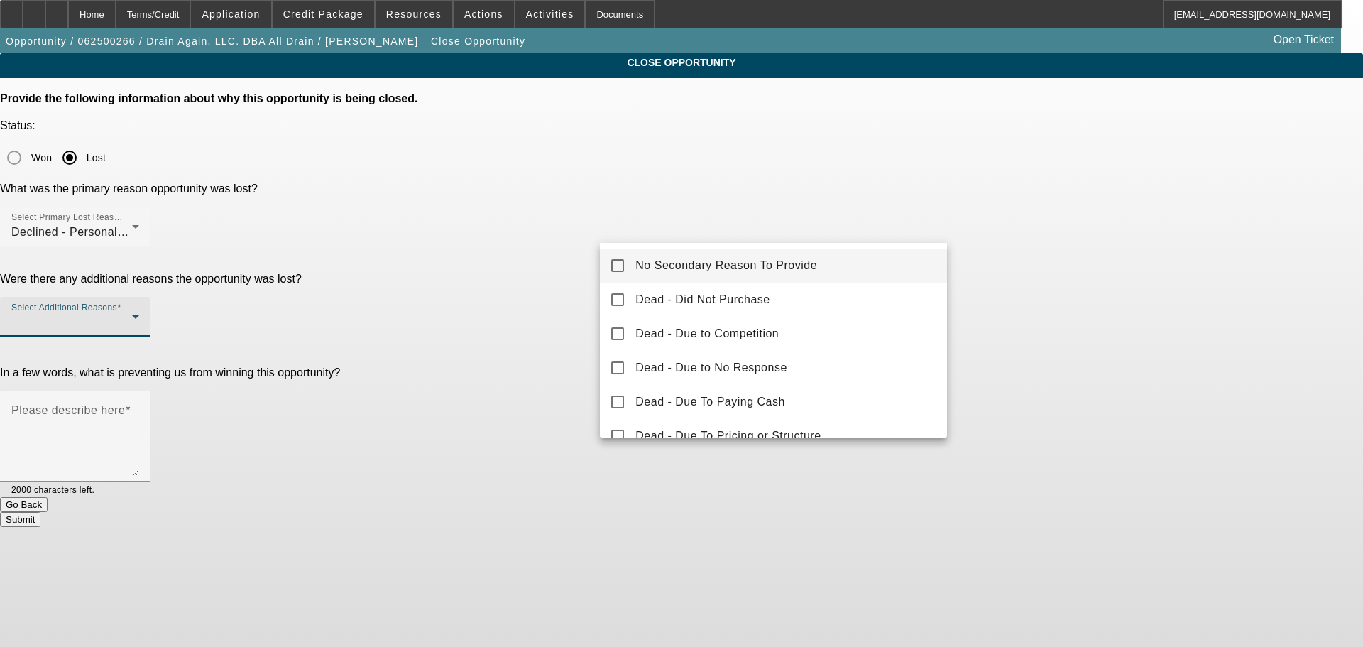
click at [765, 263] on span "No Secondary Reason To Provide" at bounding box center [726, 265] width 182 height 17
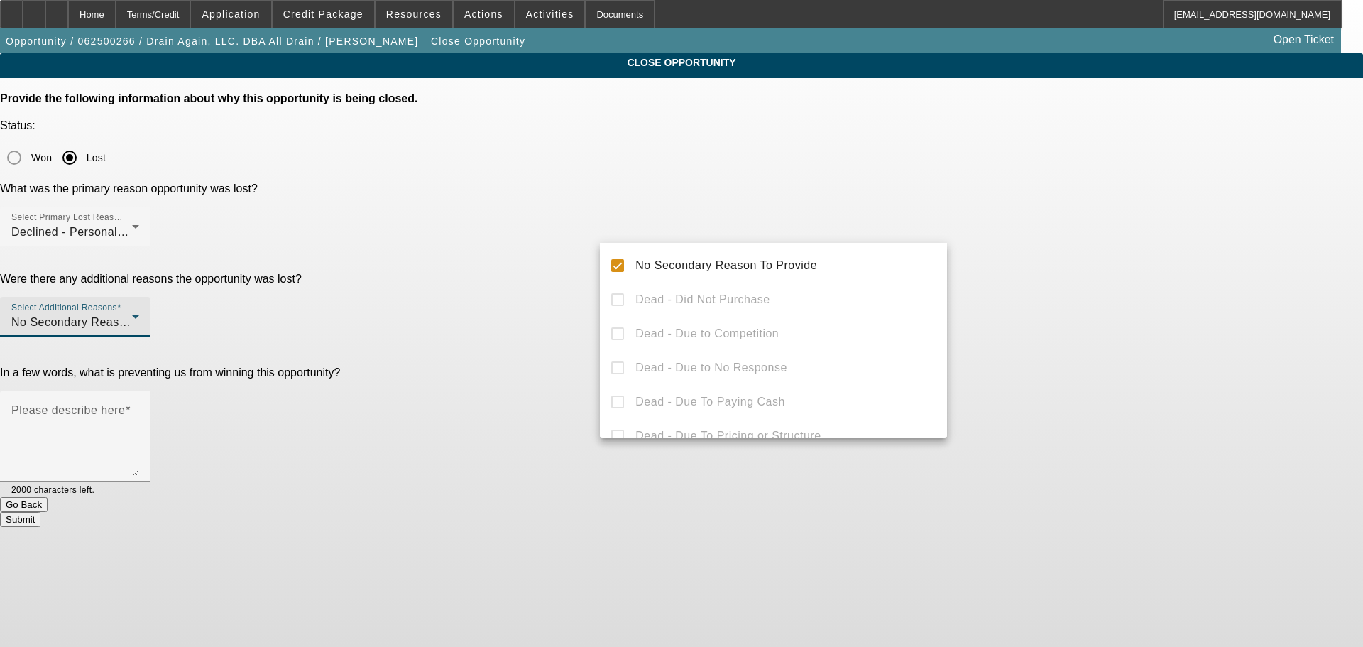
click at [1170, 324] on div at bounding box center [681, 323] width 1363 height 647
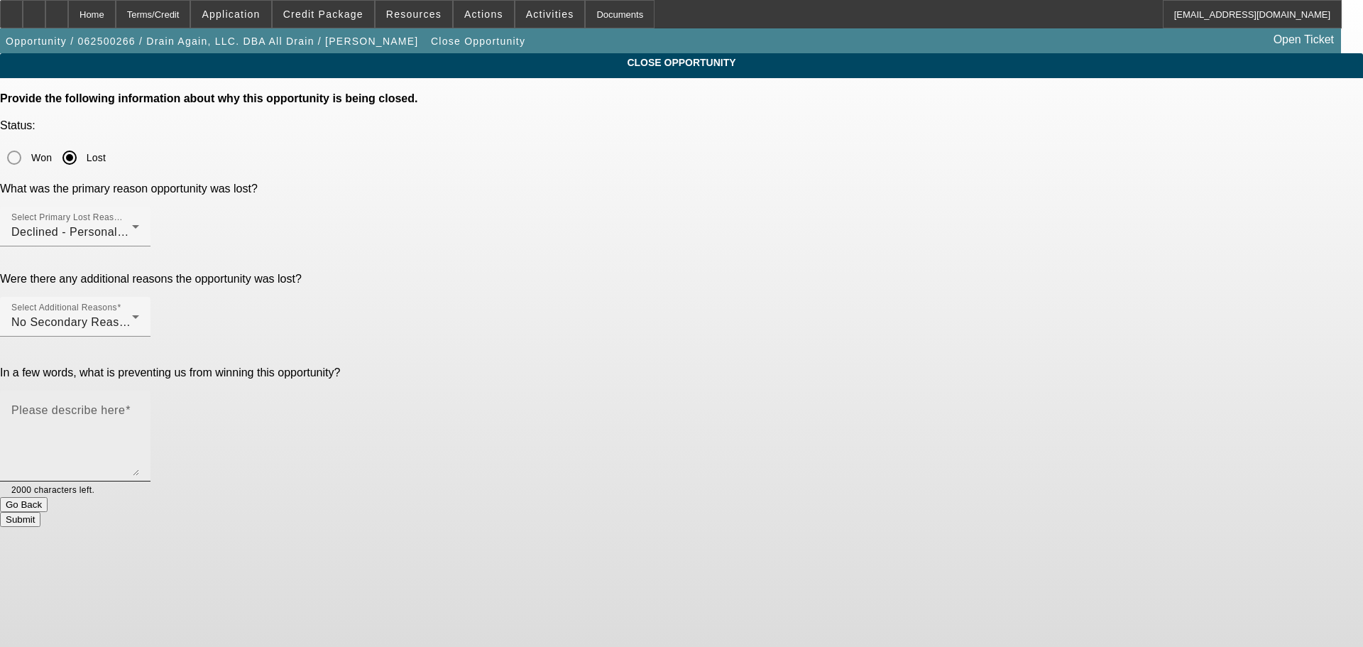
click at [139, 407] on textarea "Please describe here" at bounding box center [75, 441] width 128 height 68
type textarea "Cant get the brother (cosigner) to answer. John's a good guy, cash based and no…"
click at [40, 512] on button "Submit" at bounding box center [20, 519] width 40 height 15
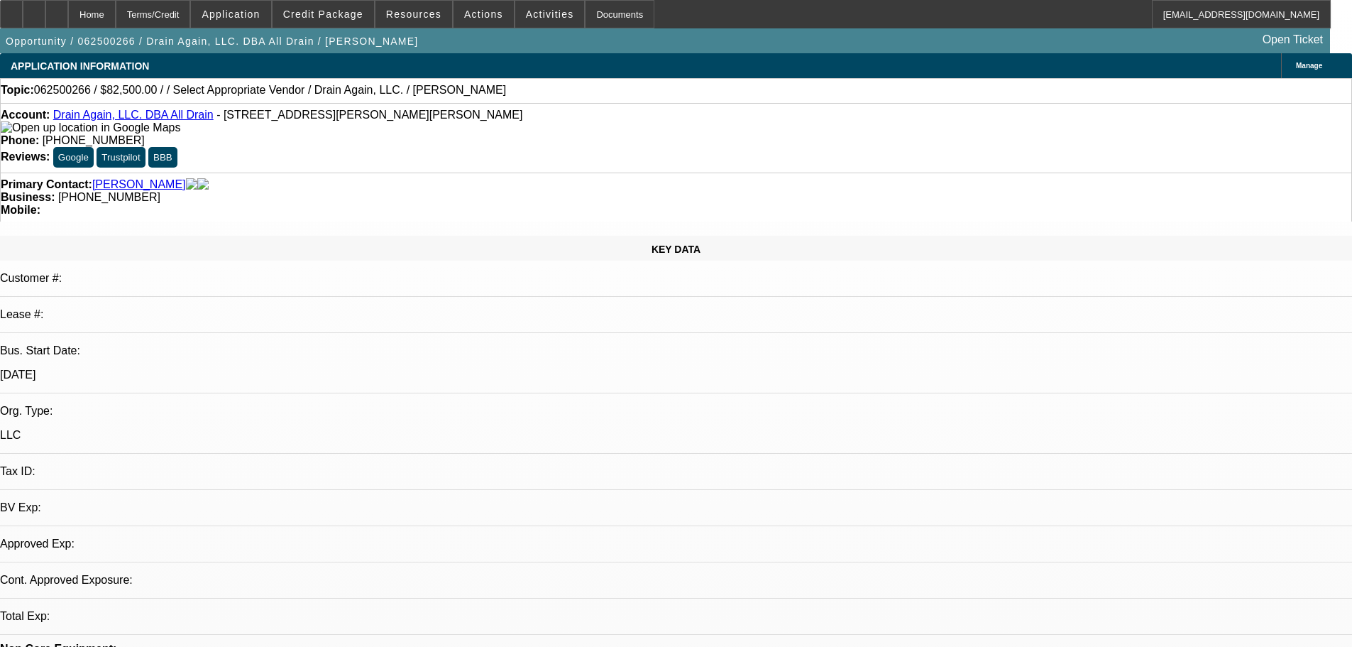
select select "0"
select select "2"
select select "0.1"
select select "4"
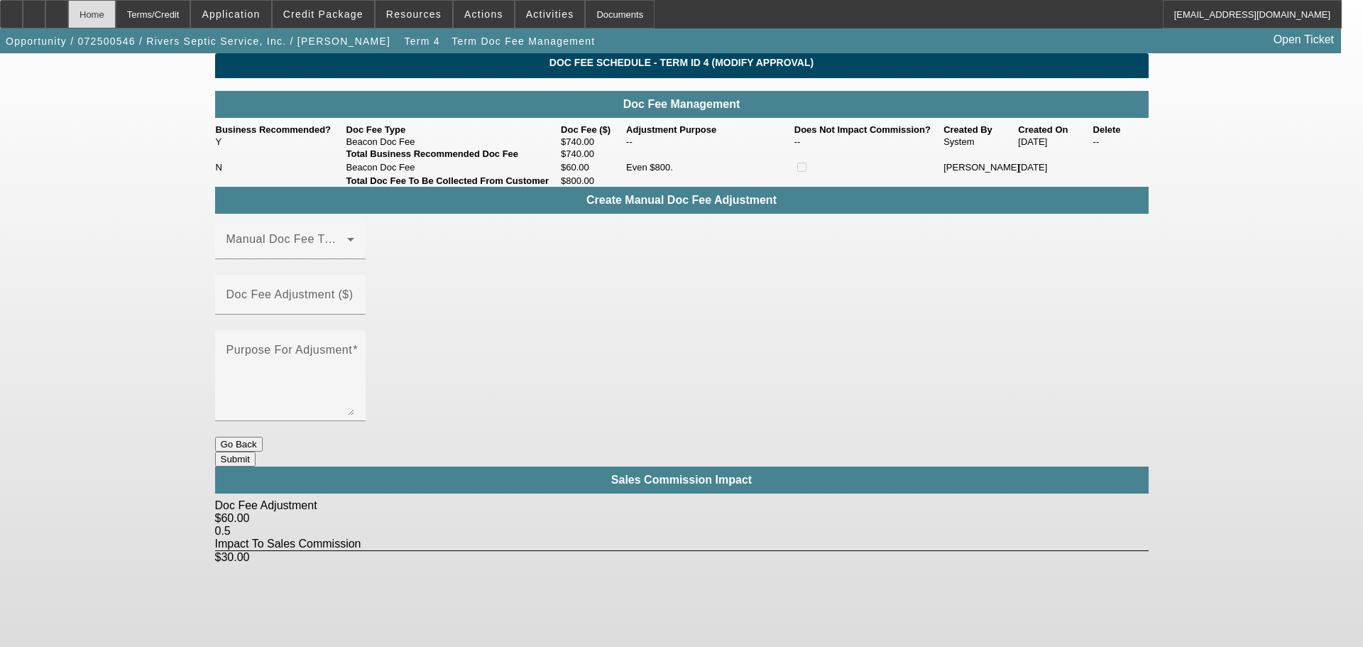
click at [116, 15] on div "Home" at bounding box center [92, 14] width 48 height 28
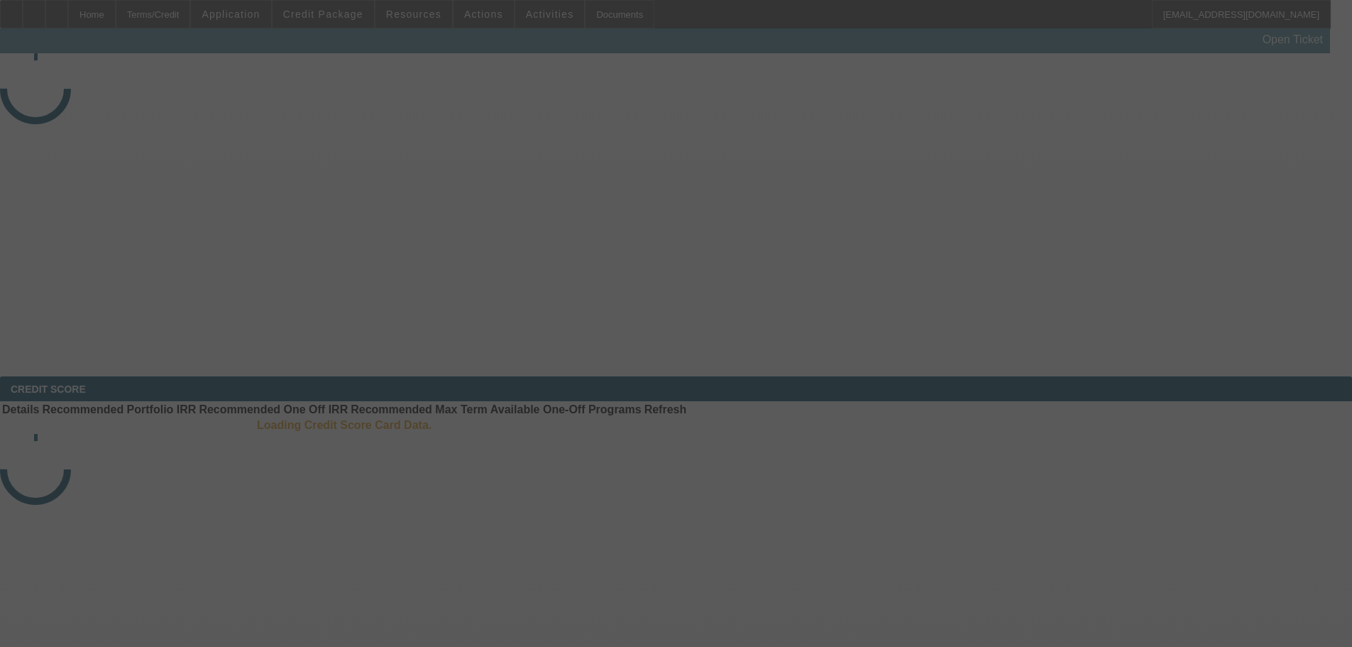
click at [24, 13] on div at bounding box center [676, 323] width 1352 height 647
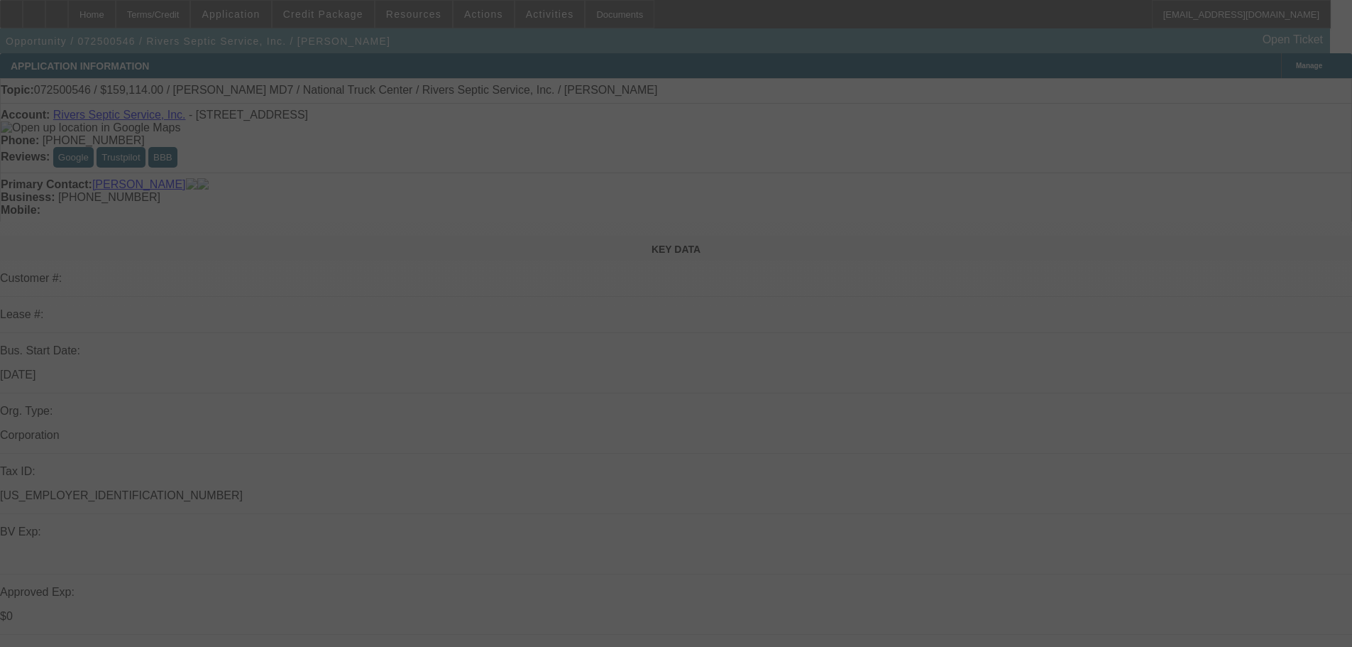
click at [27, 18] on div at bounding box center [676, 323] width 1352 height 647
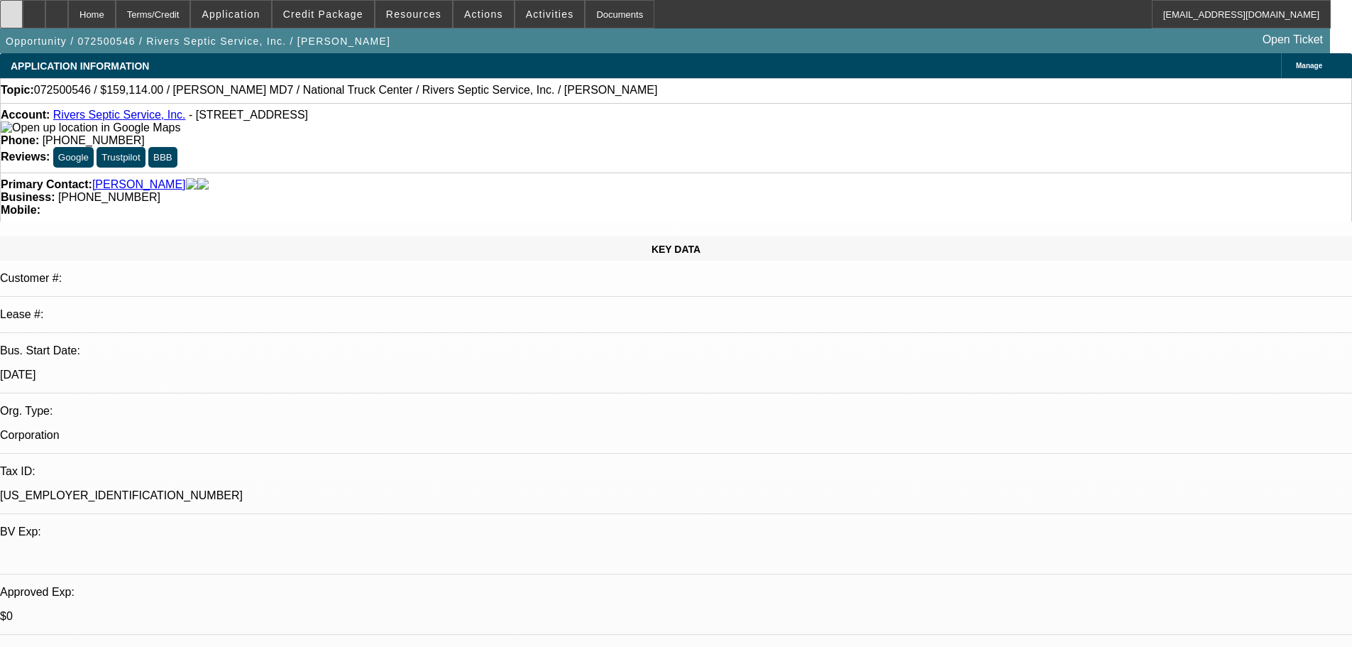
select select "0"
select select "6"
select select "0"
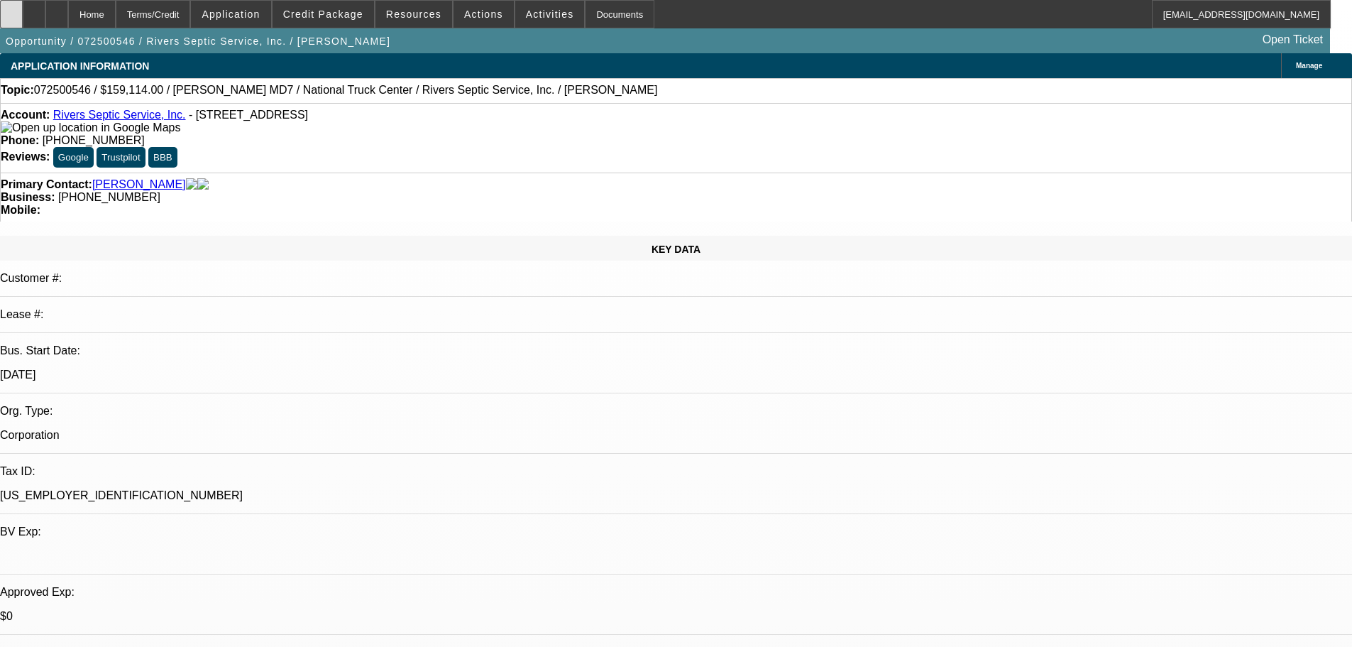
select select "2"
select select "0"
select select "6"
select select "0"
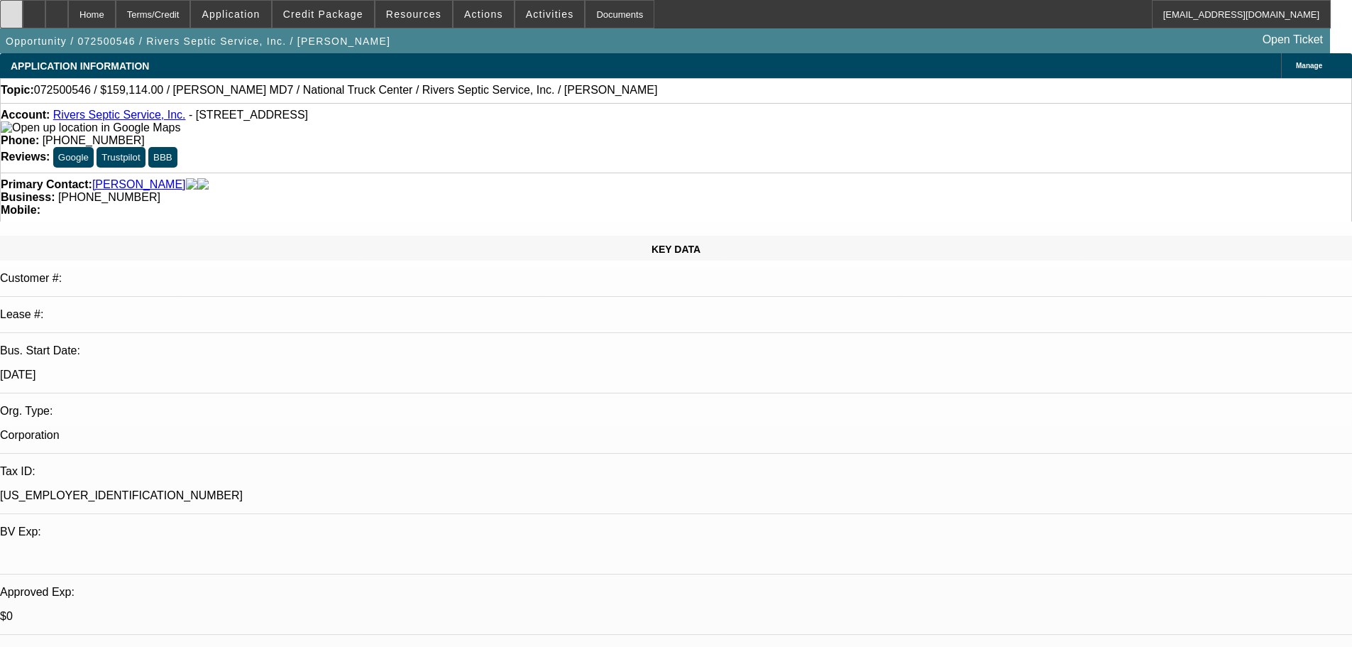
select select "2"
select select "0"
select select "6"
select select "0"
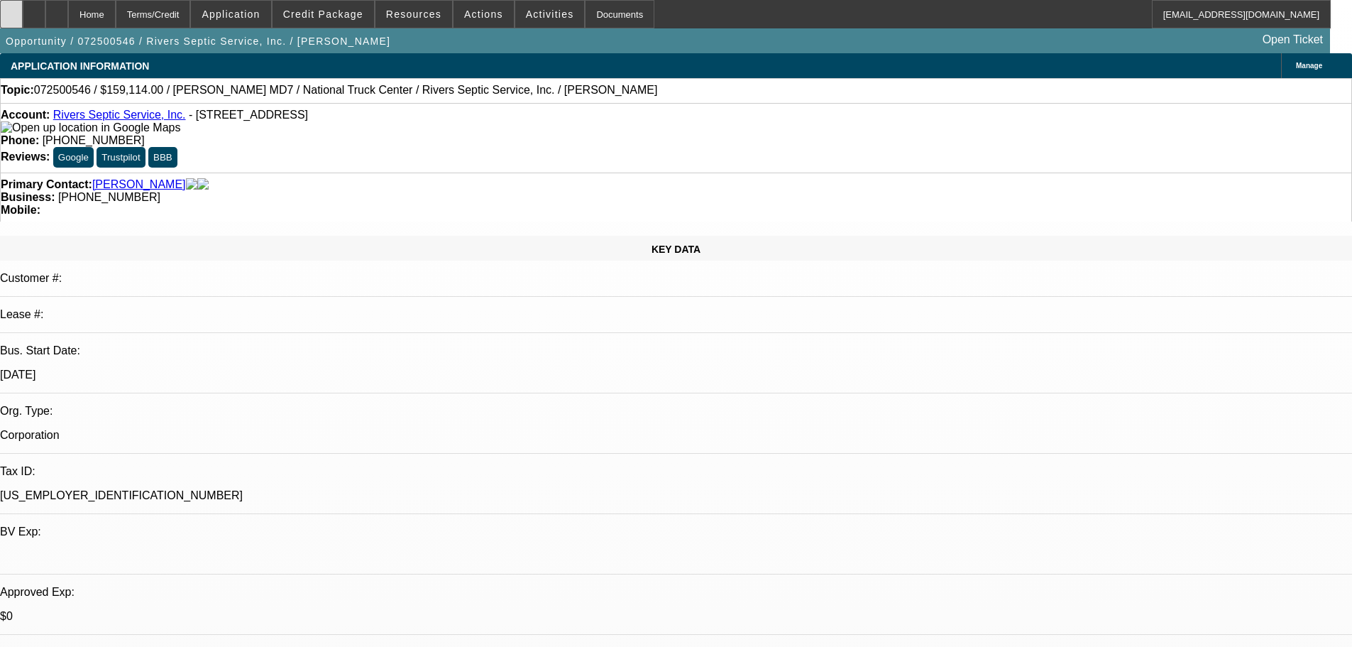
select select "2"
select select "0"
select select "6"
click at [19, 18] on div at bounding box center [11, 14] width 23 height 28
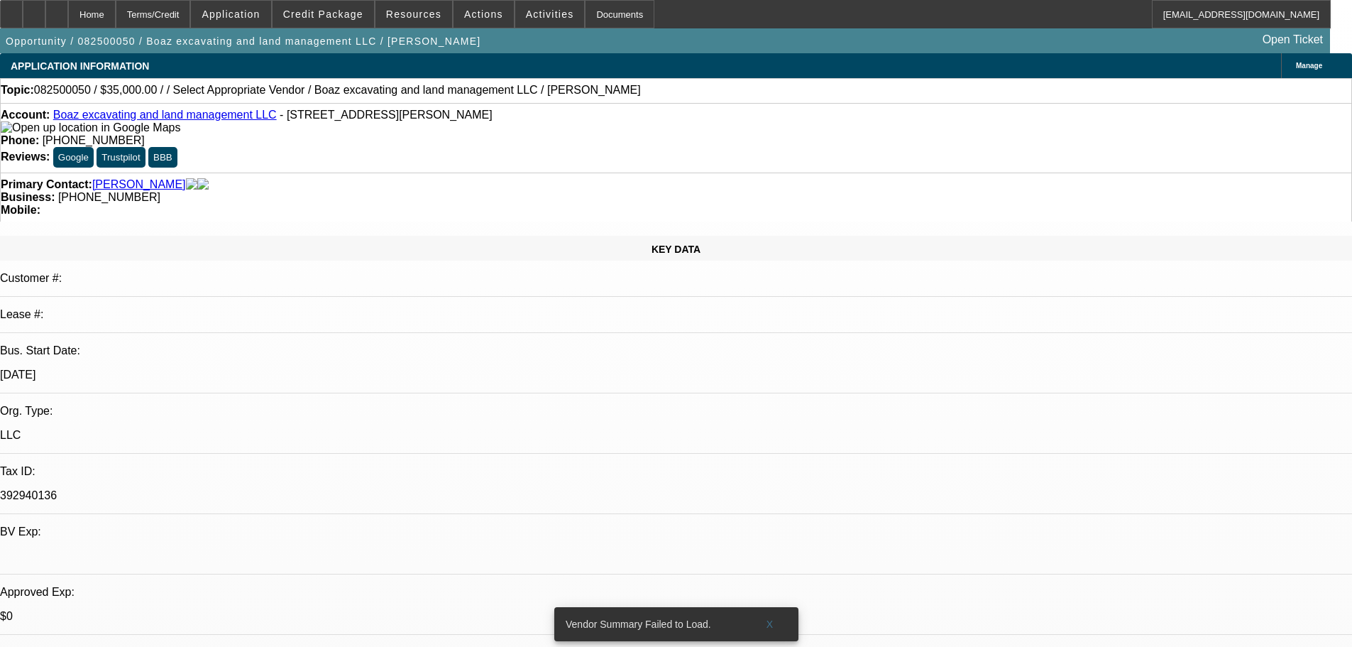
select select "0"
select select "2"
select select "0.1"
select select "4"
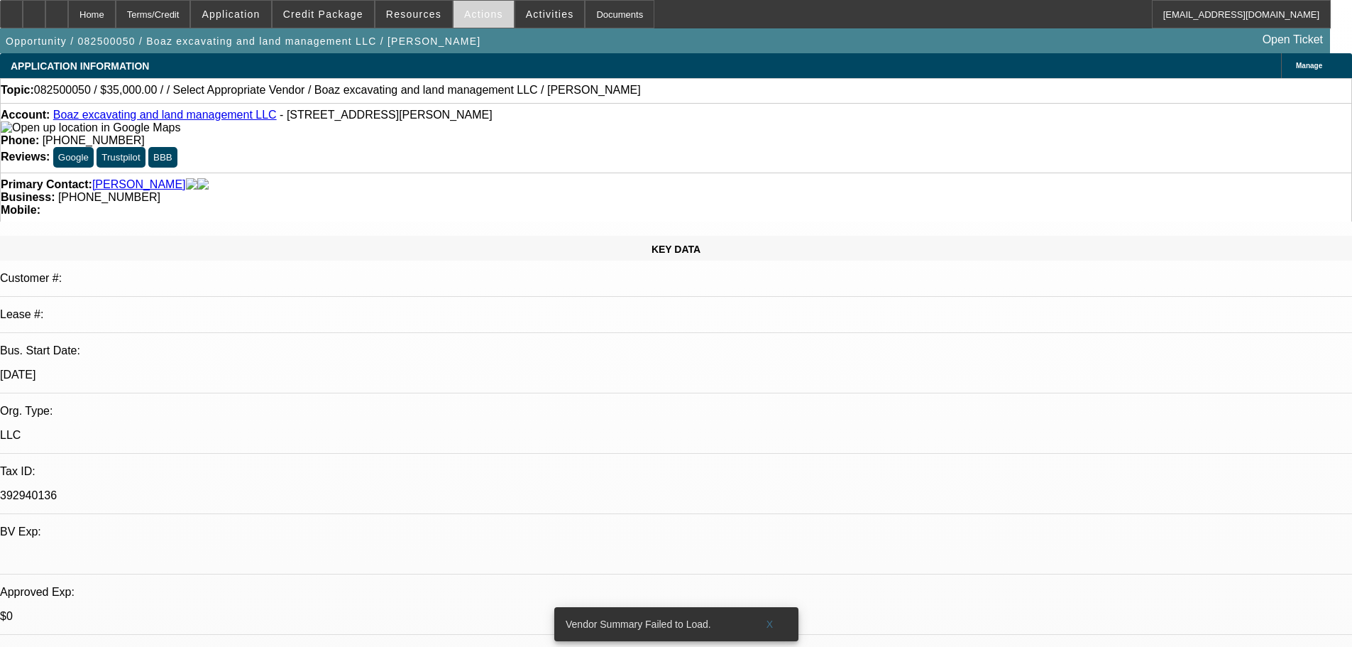
click at [464, 9] on span "Actions" at bounding box center [483, 14] width 39 height 11
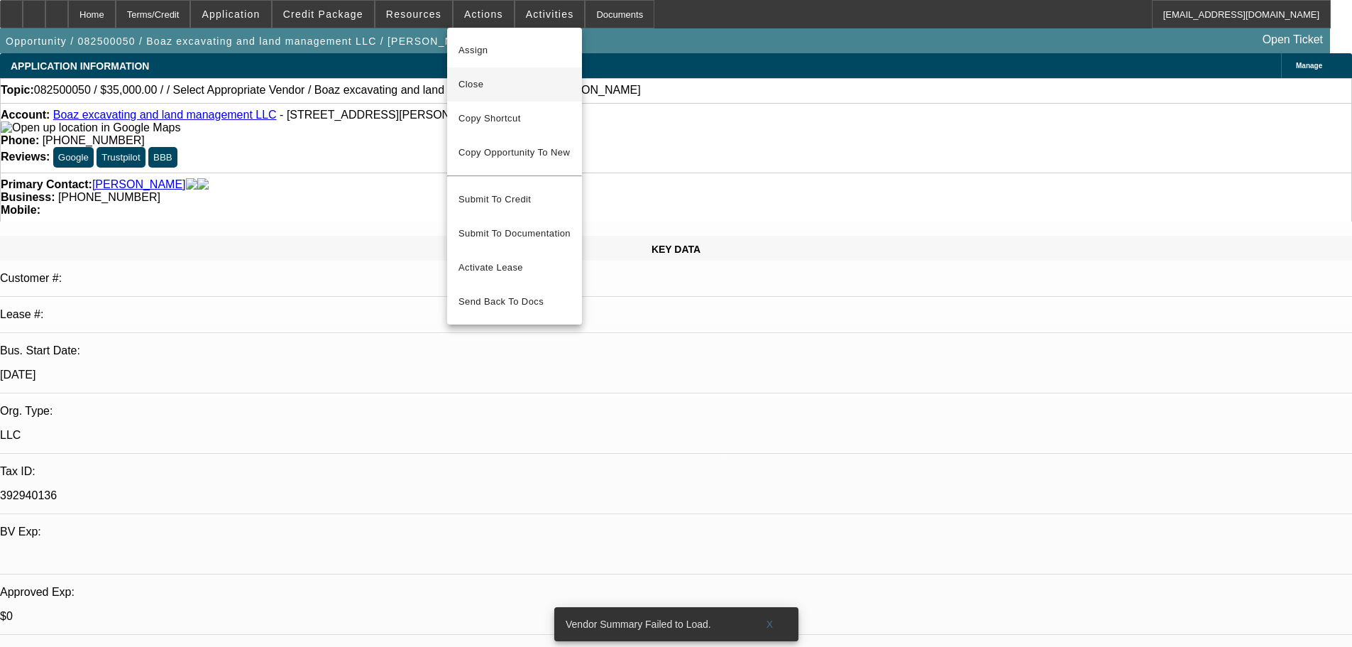
click at [517, 94] on button "Close" at bounding box center [514, 84] width 135 height 34
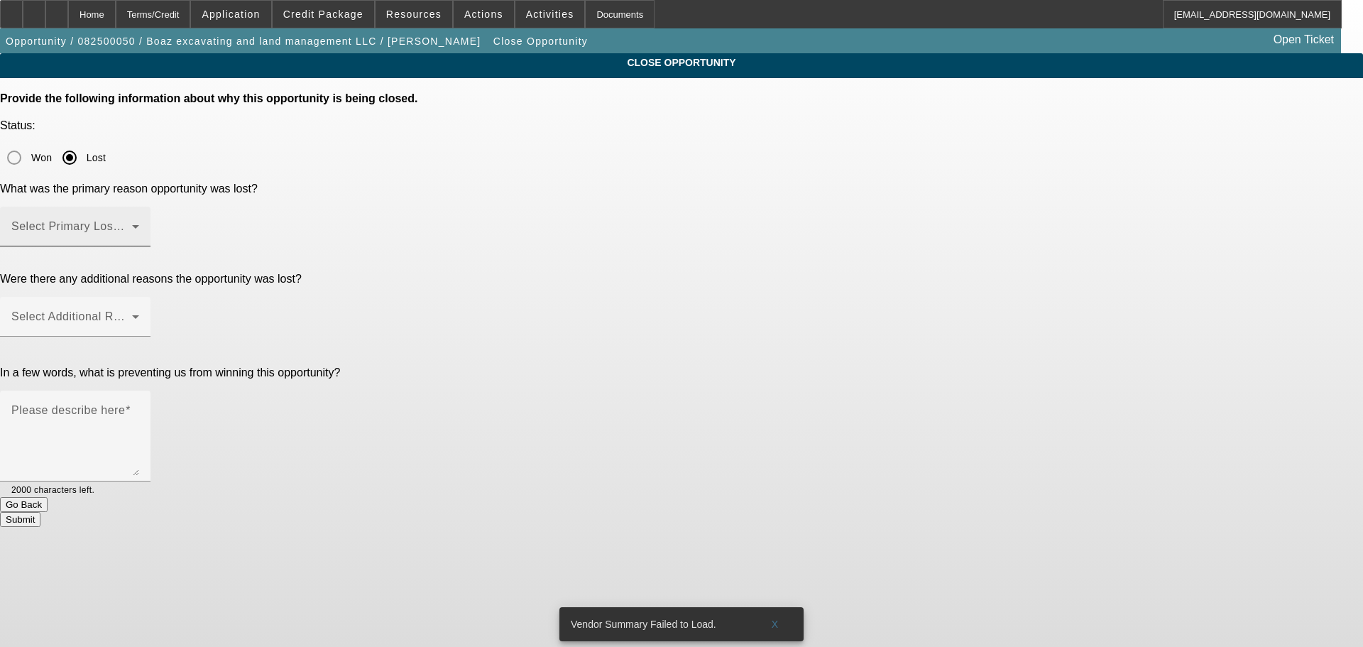
click at [139, 207] on div "Select Primary Lost Reason" at bounding box center [75, 227] width 128 height 40
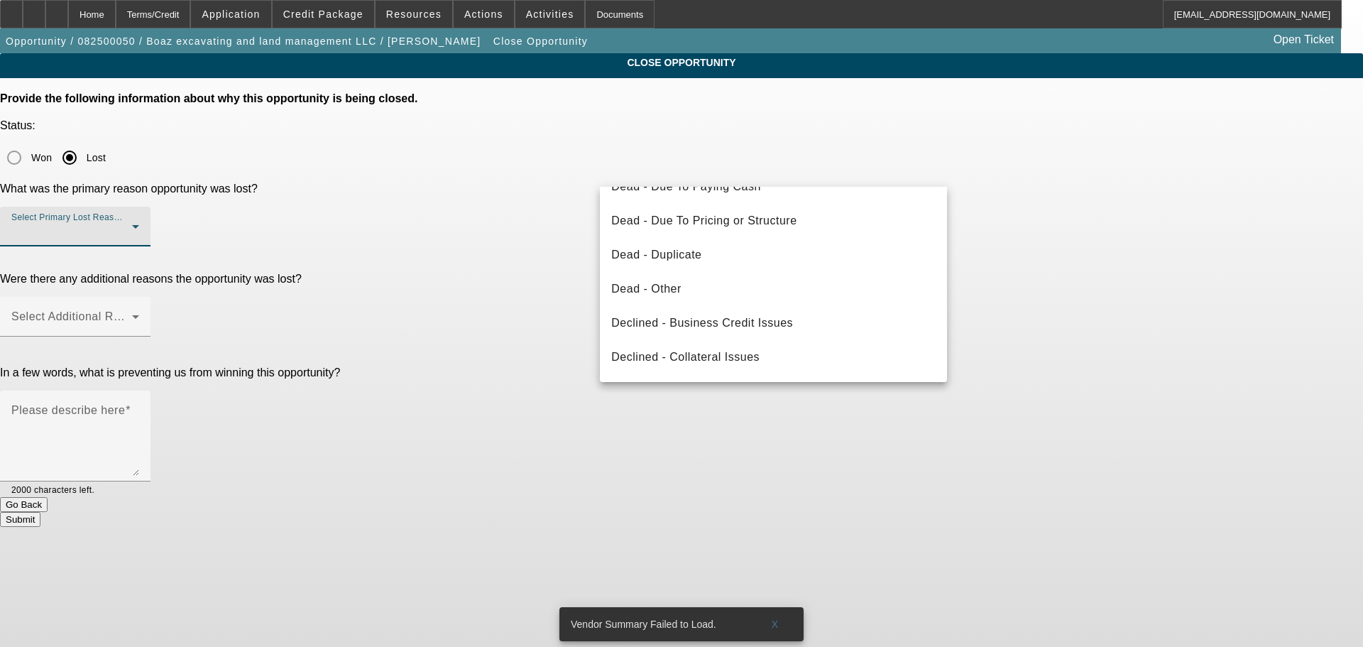
scroll to position [191, 0]
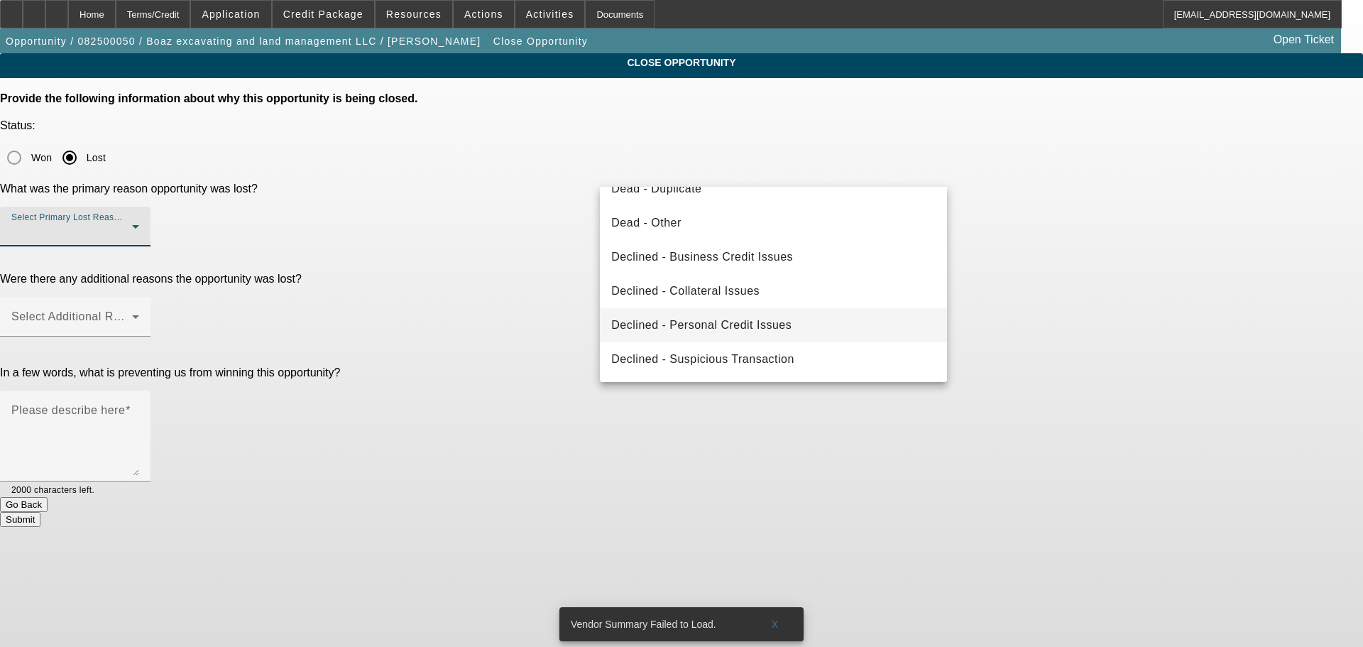
click at [779, 321] on span "Declined - Personal Credit Issues" at bounding box center [701, 325] width 180 height 17
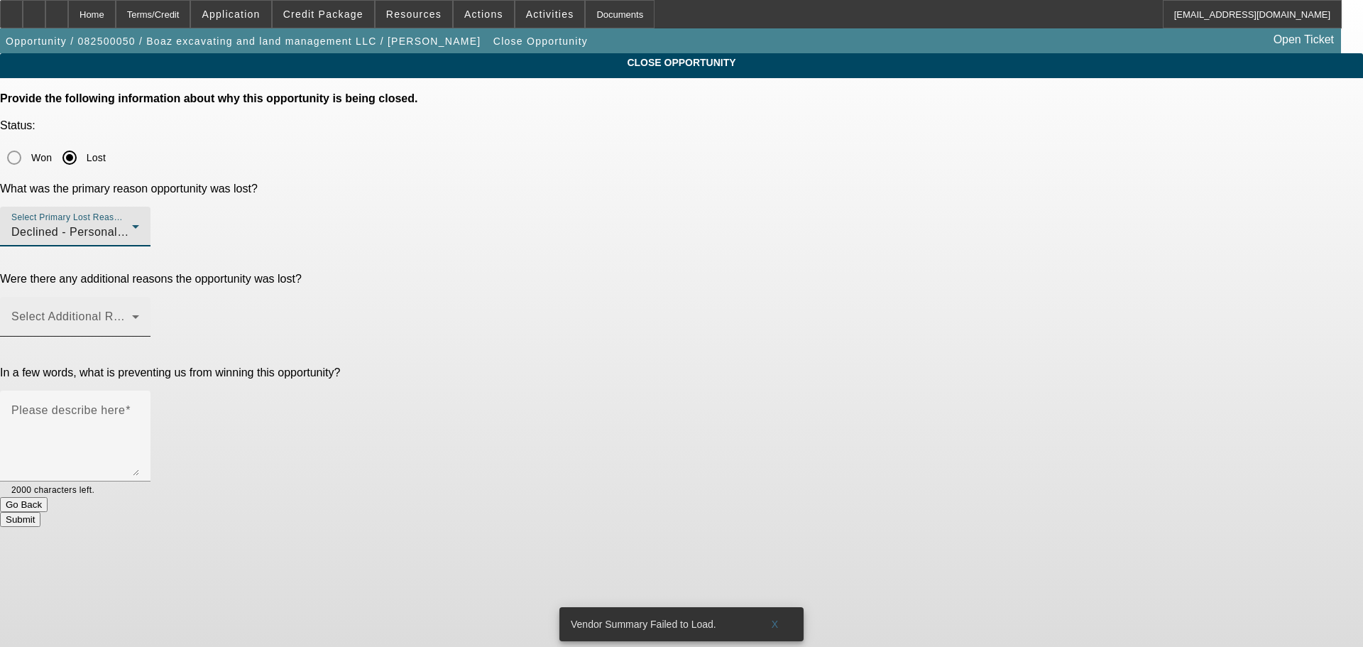
click at [139, 297] on div "Select Additional Reasons" at bounding box center [75, 317] width 128 height 40
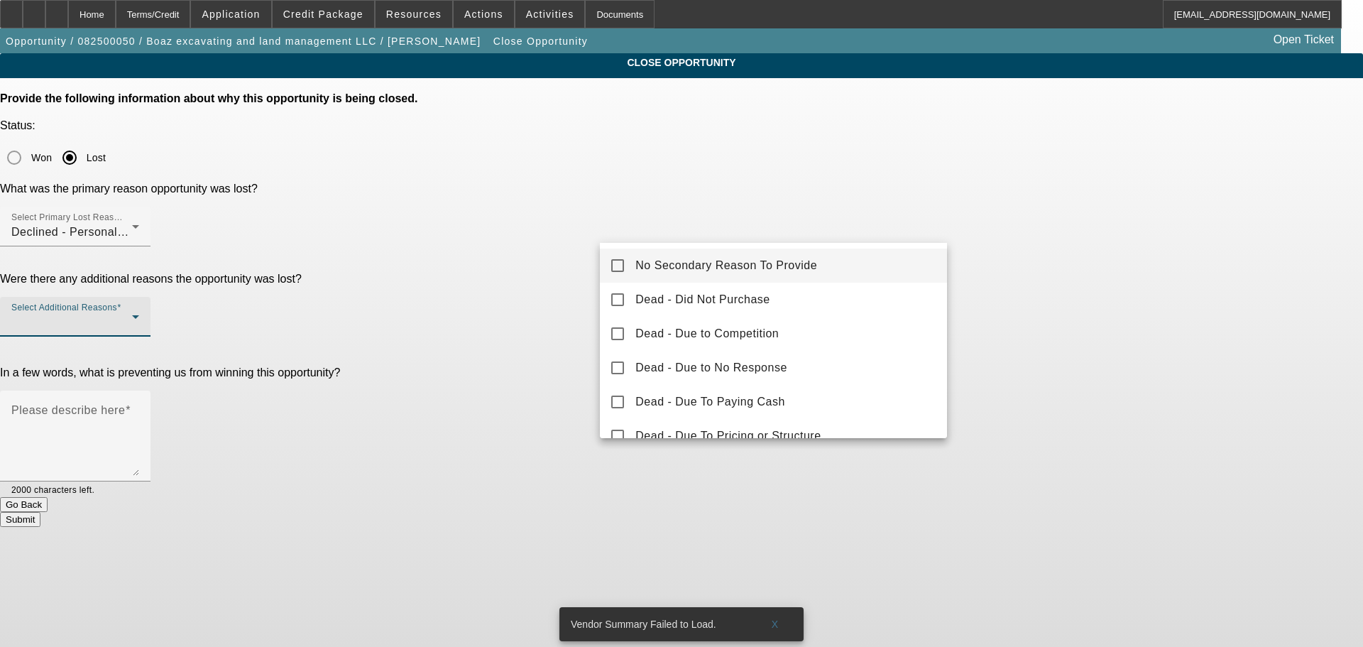
click at [745, 160] on div at bounding box center [681, 323] width 1363 height 647
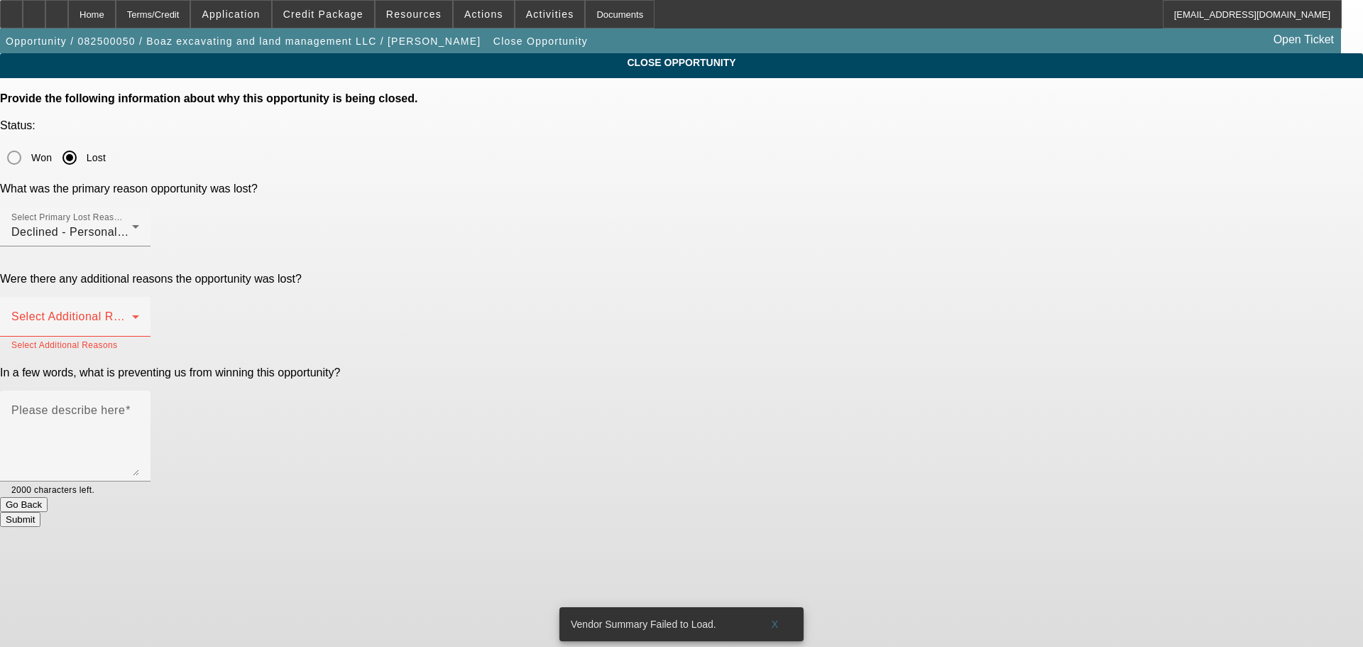
click at [132, 224] on div "Declined - Personal Credit Issues" at bounding box center [71, 232] width 121 height 17
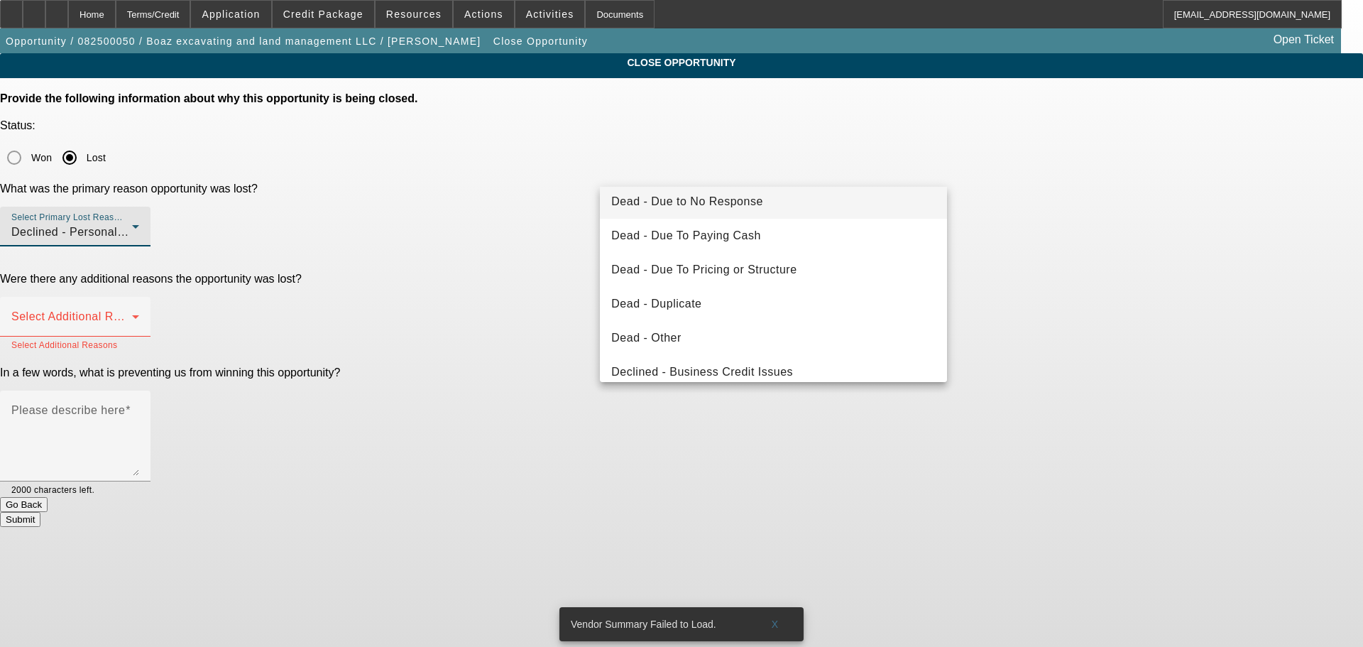
scroll to position [0, 0]
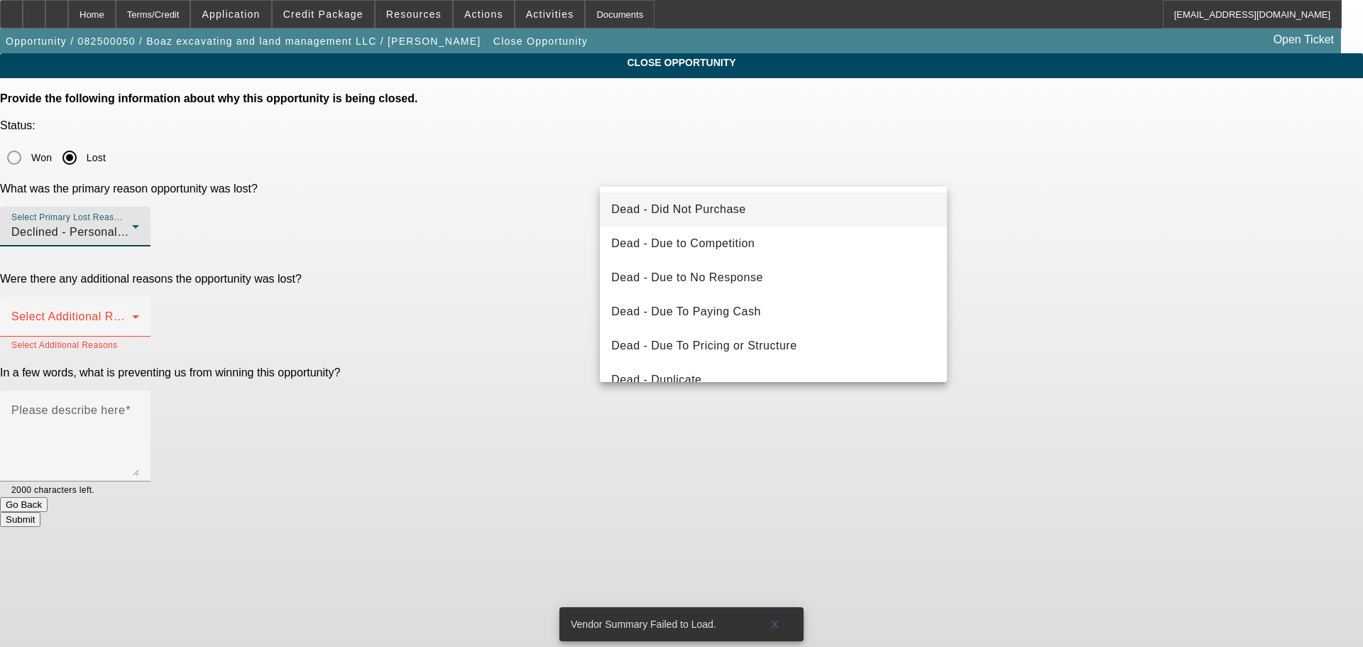
click at [737, 209] on span "Dead - Did Not Purchase" at bounding box center [678, 209] width 134 height 17
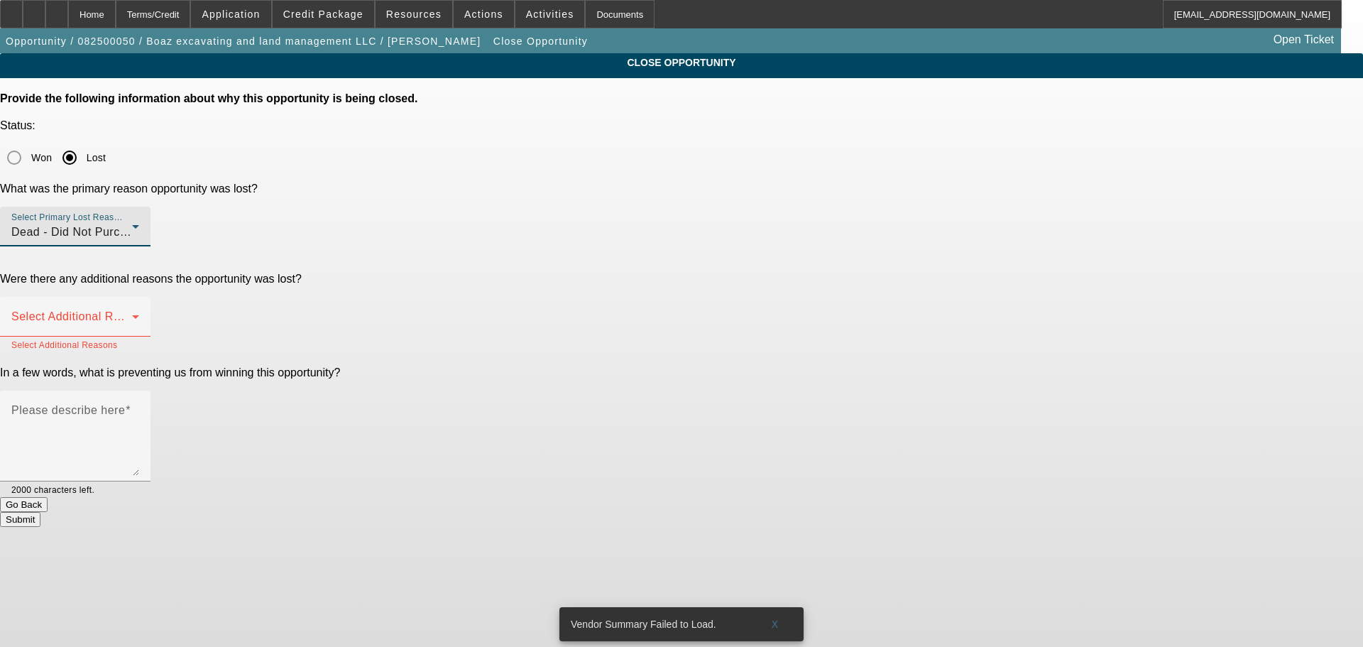
click at [139, 336] on mat-error "Select Additional Reasons" at bounding box center [75, 344] width 128 height 16
click at [132, 314] on span at bounding box center [71, 322] width 121 height 17
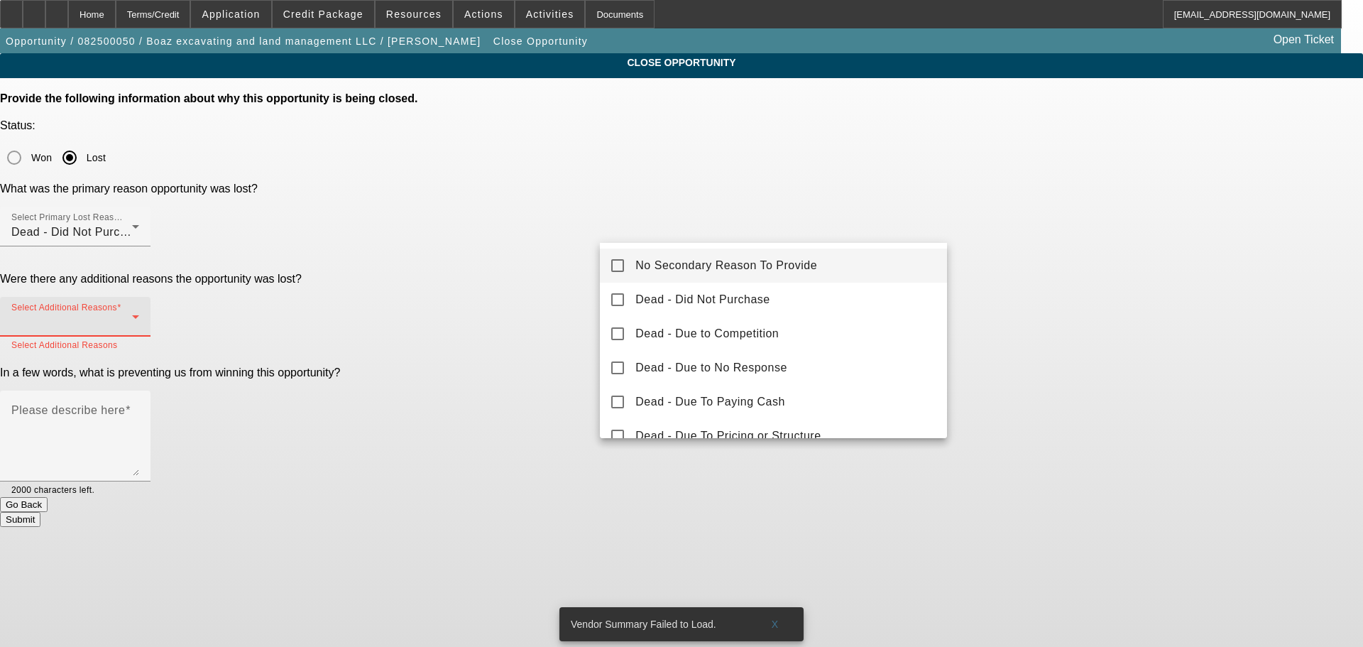
click at [747, 265] on span "No Secondary Reason To Provide" at bounding box center [726, 265] width 182 height 17
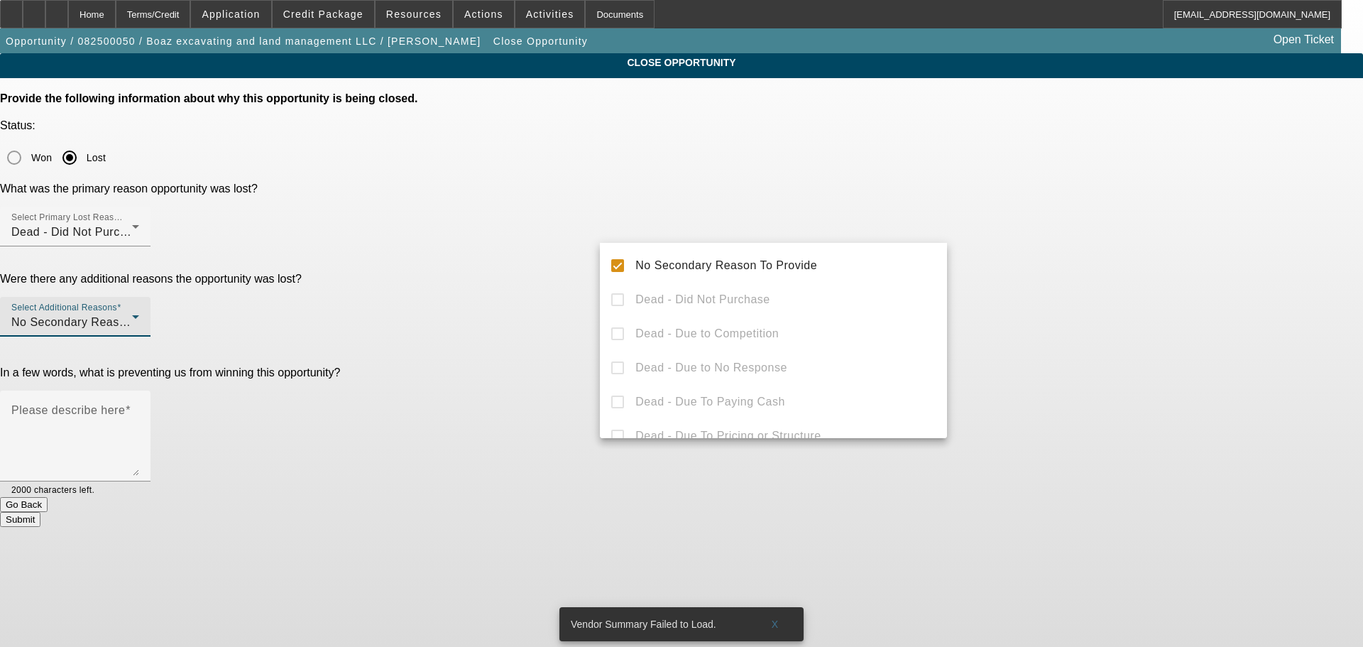
click at [1094, 268] on div at bounding box center [681, 323] width 1363 height 647
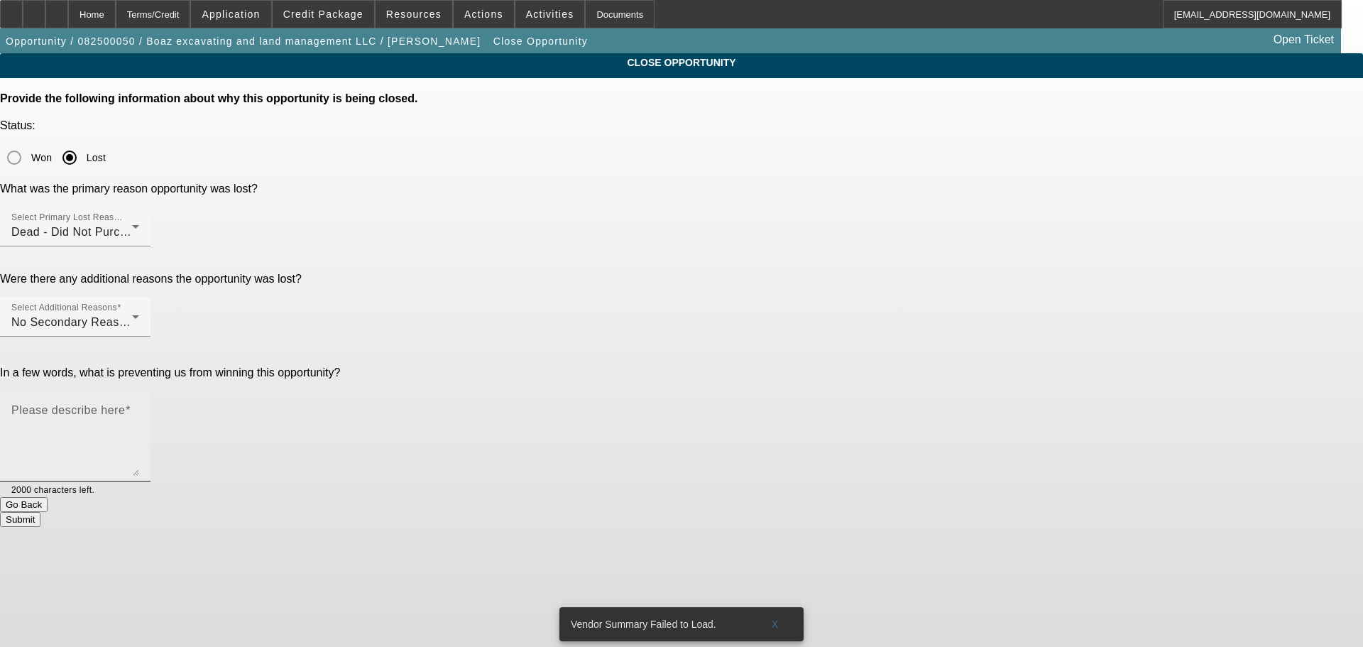
click at [139, 407] on textarea "Please describe here" at bounding box center [75, 441] width 128 height 68
type textarea "Requested papertrail on the negatives reflecting. Told him i dont see us having…"
click at [40, 512] on button "Submit" at bounding box center [20, 519] width 40 height 15
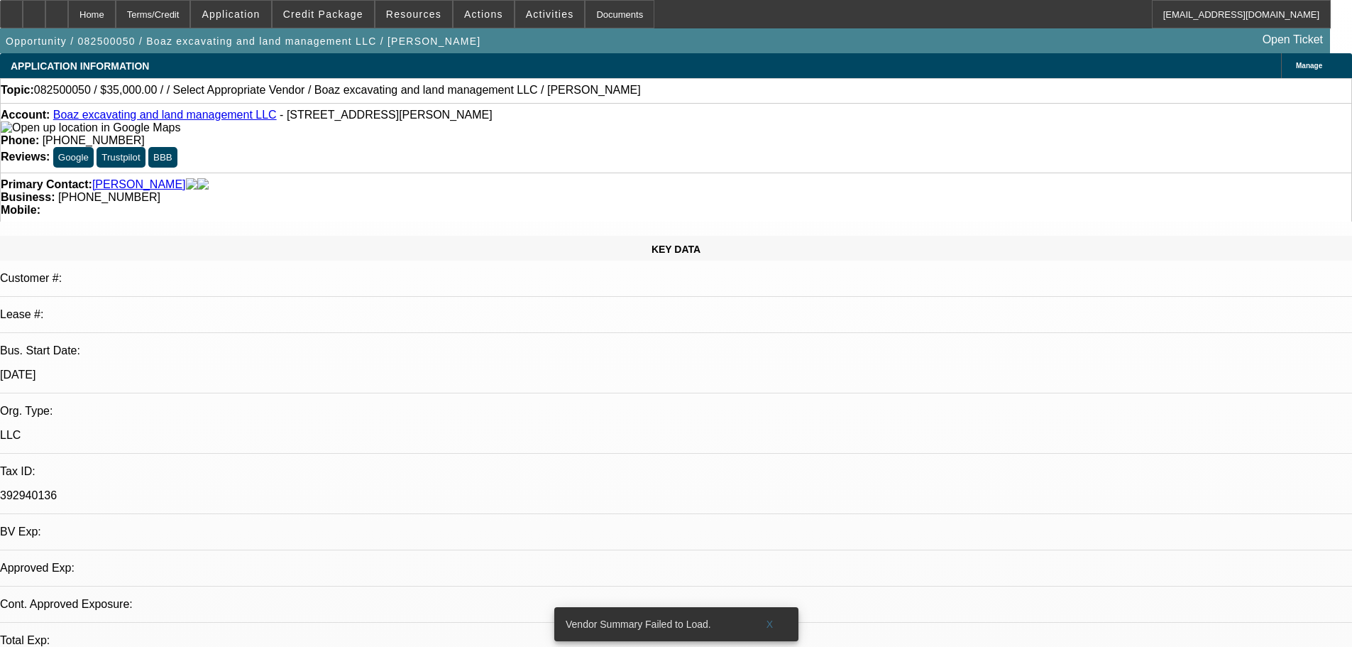
select select "0"
select select "2"
select select "0.1"
select select "4"
